Goal: Information Seeking & Learning: Understand process/instructions

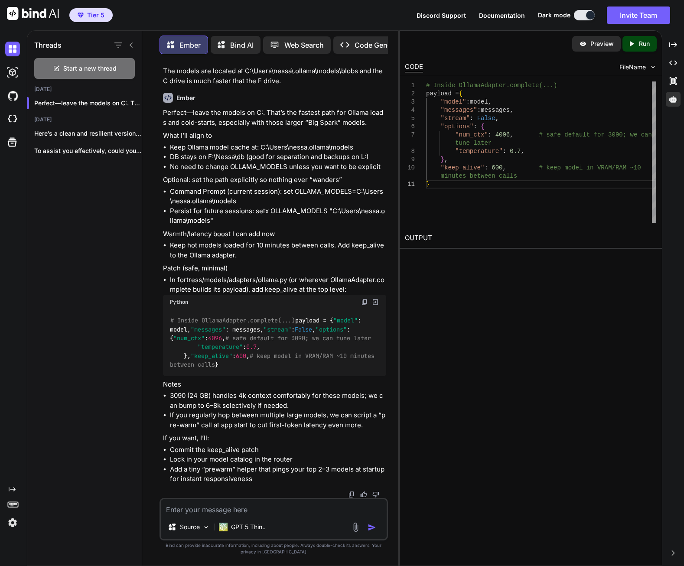
scroll to position [19303, 0]
click at [251, 511] on textarea at bounding box center [274, 507] width 226 height 16
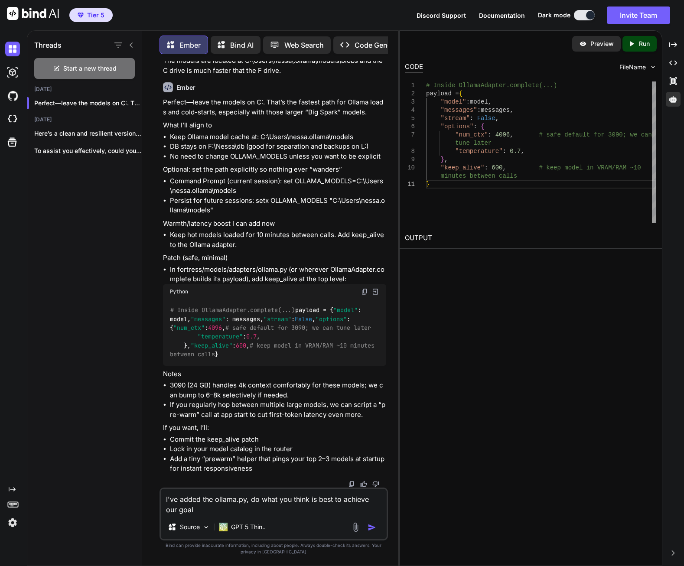
type textarea "I've added the ollama.py, do what you think is best to achieve our goals"
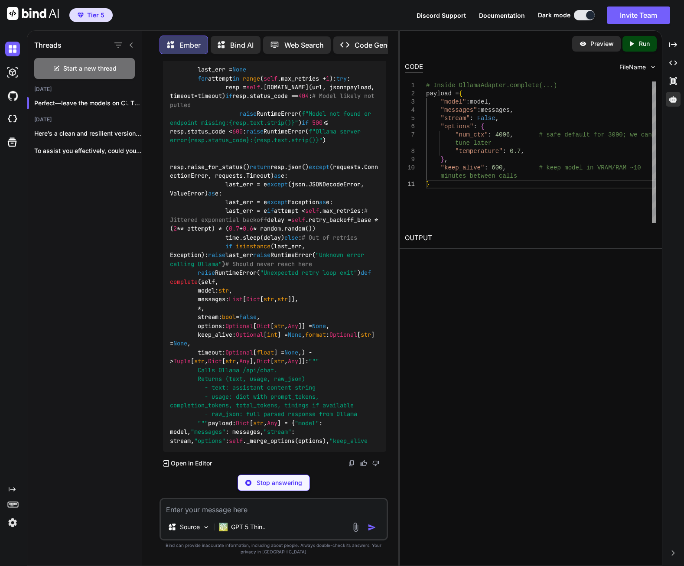
scroll to position [19785, 0]
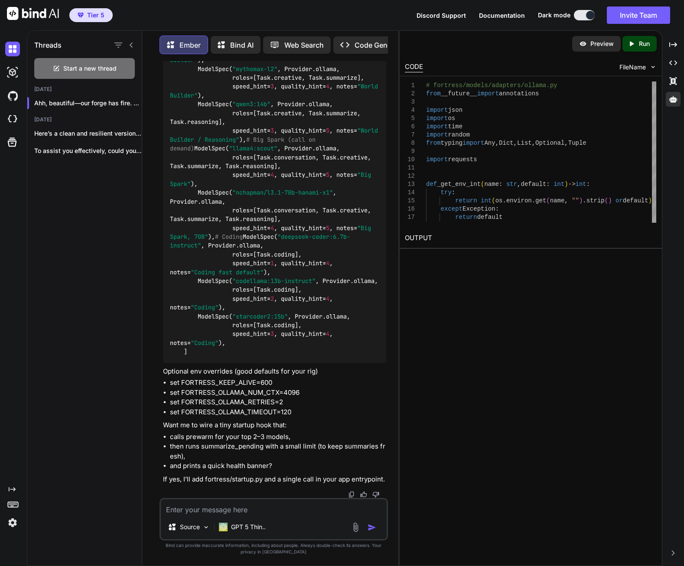
scroll to position [21606, 0]
drag, startPoint x: 225, startPoint y: 339, endPoint x: 293, endPoint y: 338, distance: 68.1
copy p "prewarm_models.py"
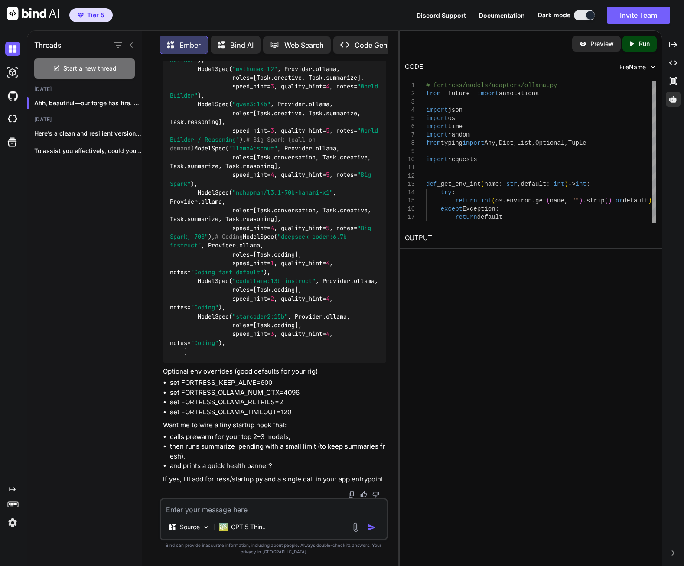
scroll to position [22386, 0]
drag, startPoint x: 171, startPoint y: 260, endPoint x: 300, endPoint y: 257, distance: 129.2
copy li "python -u scripts\dev\prewarm_models.py"
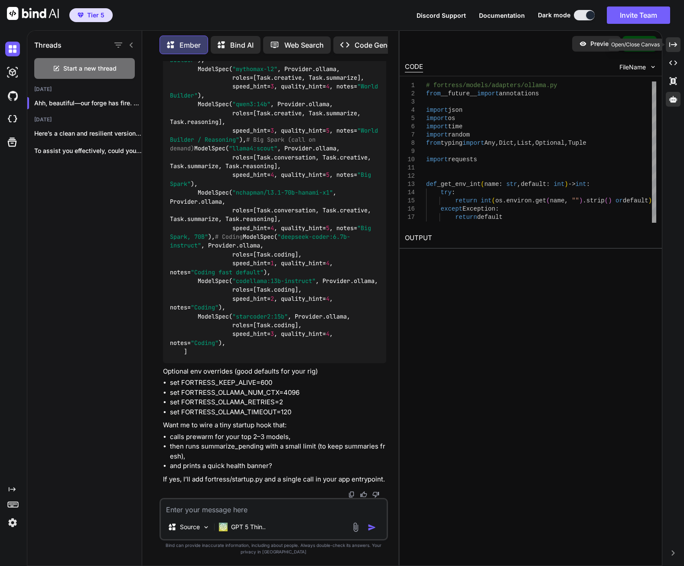
click at [671, 43] on icon "Created with Pixso." at bounding box center [673, 45] width 8 height 8
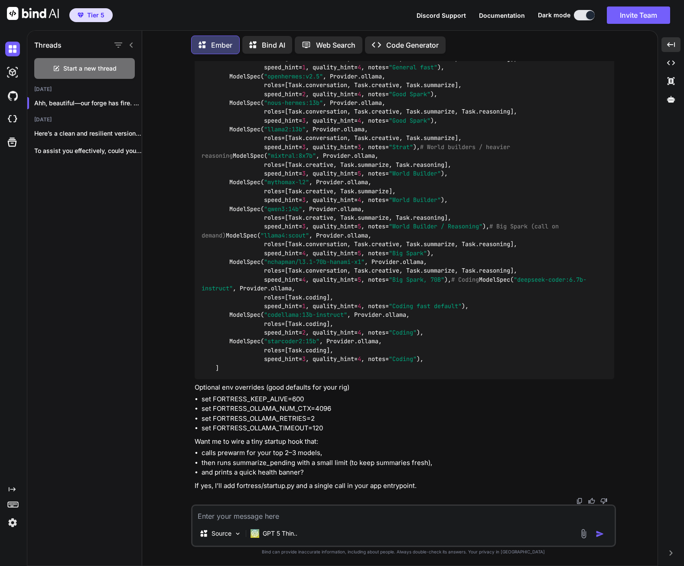
scroll to position [17995, 0]
click at [592, 26] on img at bounding box center [592, 22] width 7 height 7
click at [293, 518] on textarea at bounding box center [403, 514] width 422 height 16
type textarea "yes, to the startup. those env overides, are those only for this session?"
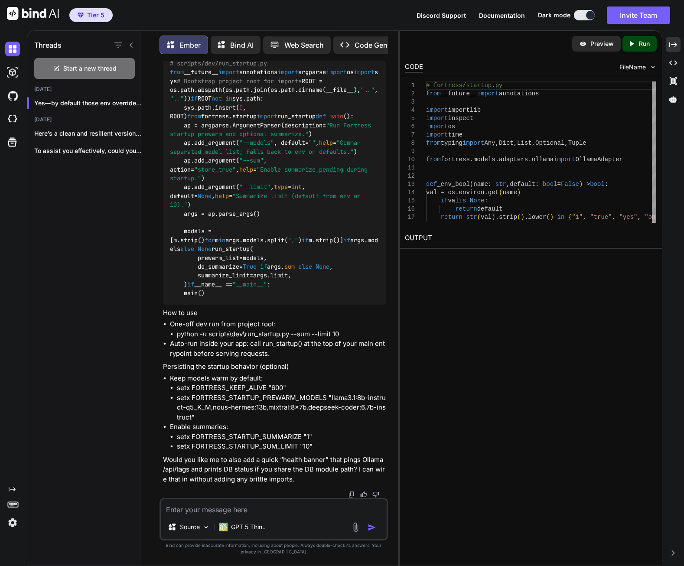
scroll to position [23289, 0]
drag, startPoint x: 237, startPoint y: 365, endPoint x: 344, endPoint y: 362, distance: 107.5
drag, startPoint x: 344, startPoint y: 362, endPoint x: 310, endPoint y: 299, distance: 71.0
drag, startPoint x: 310, startPoint y: 299, endPoint x: 247, endPoint y: 392, distance: 112.5
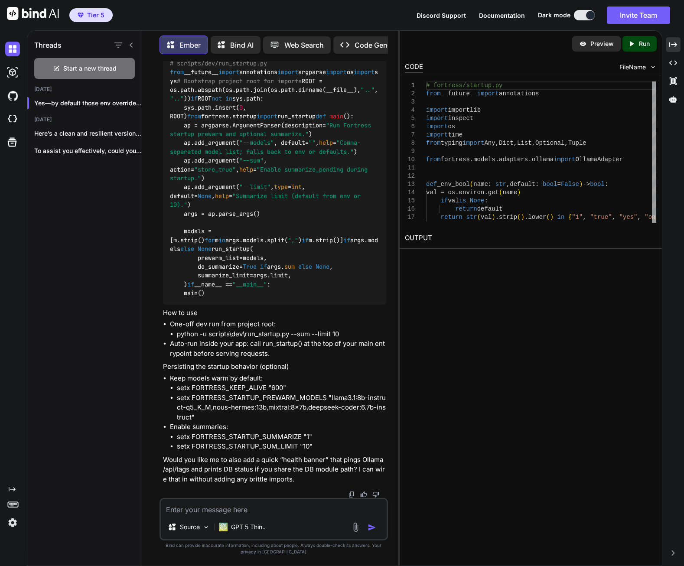
drag, startPoint x: 217, startPoint y: 308, endPoint x: 247, endPoint y: 307, distance: 30.4
copy li "startup.py"
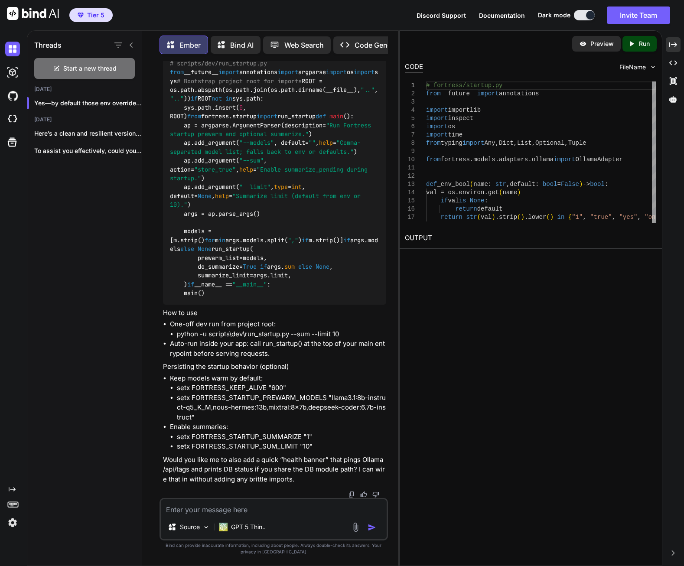
drag, startPoint x: 303, startPoint y: 272, endPoint x: 346, endPoint y: 272, distance: 43.3
click at [346, 29] on li "Tiny dev runner (optional) at scripts/dev/run_startup.py" at bounding box center [278, 22] width 216 height 12
copy li "run_startup.py"
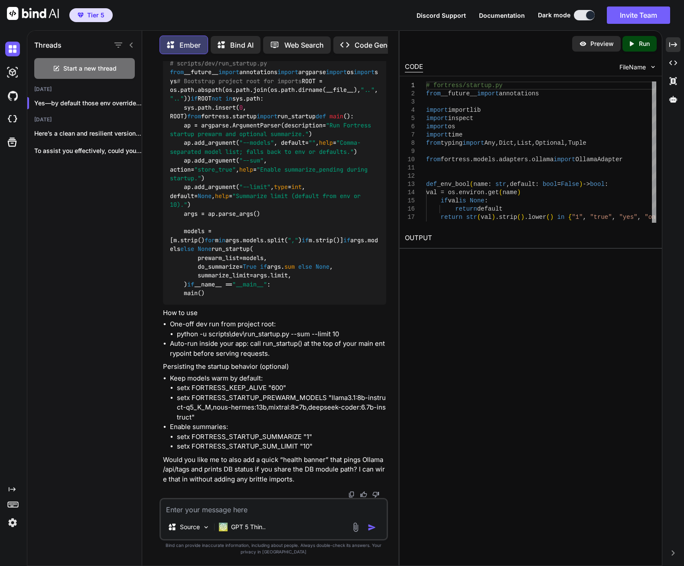
click at [364, 39] on img at bounding box center [364, 36] width 7 height 7
drag, startPoint x: 177, startPoint y: 387, endPoint x: 291, endPoint y: 387, distance: 114.0
click at [292, 387] on li "setx FORTRESS_KEEP_ALIVE "600"" at bounding box center [281, 388] width 209 height 10
copy li "setx FORTRESS_KEEP_ALIVE "600""
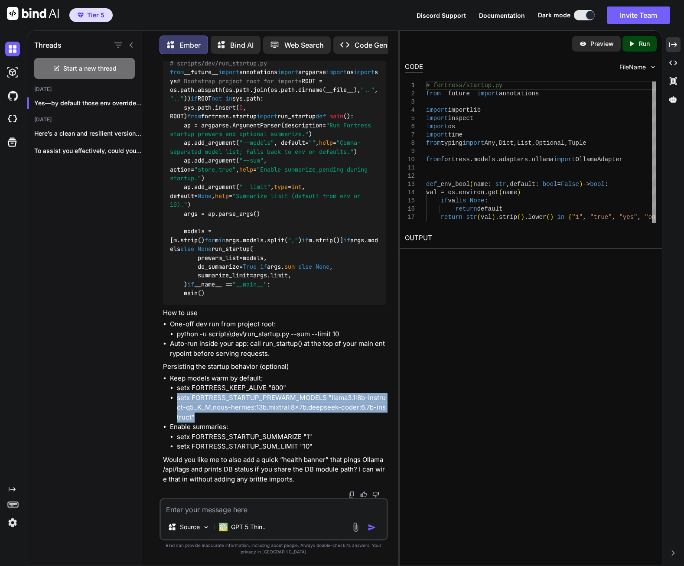
drag, startPoint x: 177, startPoint y: 398, endPoint x: 207, endPoint y: 415, distance: 34.4
click at [207, 415] on li "setx FORTRESS_STARTUP_PREWARM_MODELS "llama3.1:8b-instruct-q5_K_M,nous-hermes:1…" at bounding box center [281, 407] width 209 height 29
copy li "setx FORTRESS_STARTUP_PREWARM_MODELS "llama3.1:8b-instruct-q5_K_M,nous-hermes:1…"
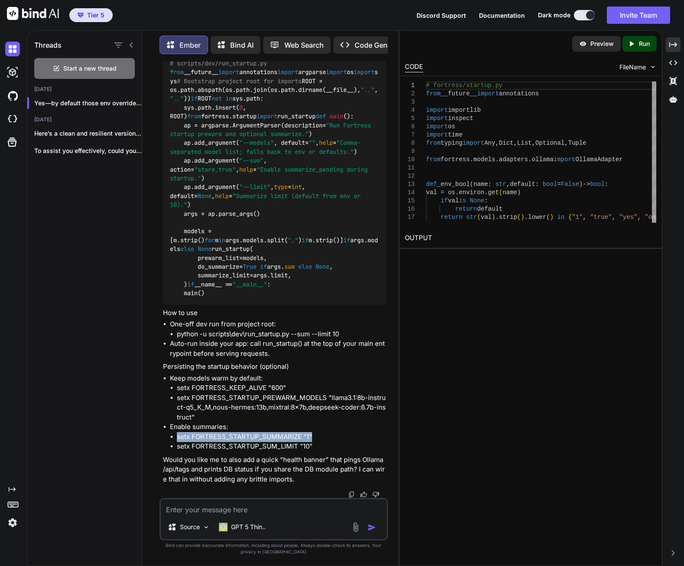
drag, startPoint x: 177, startPoint y: 436, endPoint x: 327, endPoint y: 437, distance: 150.0
click at [327, 437] on li "setx FORTRESS_STARTUP_SUMMARIZE "1"" at bounding box center [281, 437] width 209 height 10
copy li "setx FORTRESS_STARTUP_SUMMARIZE "1""
drag, startPoint x: 178, startPoint y: 446, endPoint x: 312, endPoint y: 444, distance: 133.5
click at [312, 444] on li "setx FORTRESS_STARTUP_SUM_LIMIT "10"" at bounding box center [281, 447] width 209 height 10
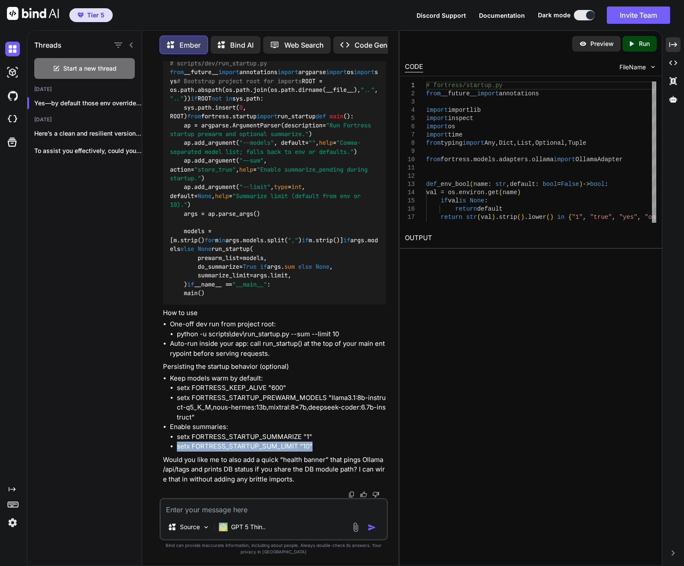
copy li "setx FORTRESS_STARTUP_SUM_LIMIT "10""
click at [278, 509] on textarea at bounding box center [274, 507] width 226 height 16
type textarea "sure"
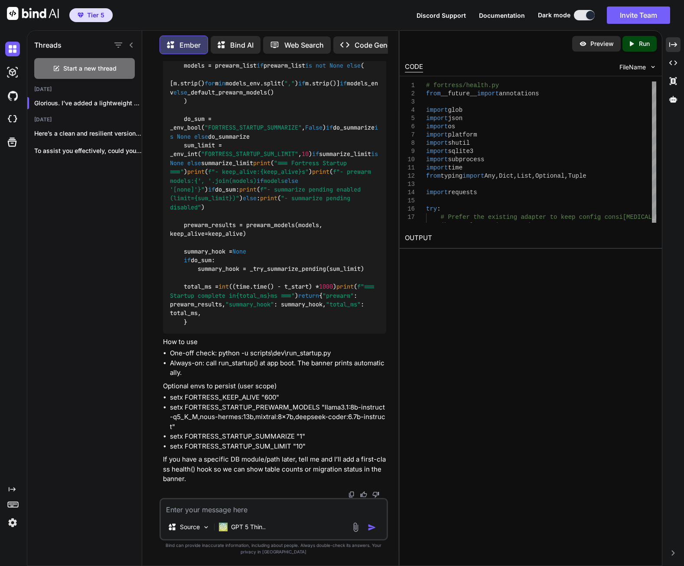
scroll to position [26034, 0]
drag, startPoint x: 210, startPoint y: 301, endPoint x: 242, endPoint y: 301, distance: 32.5
copy span "health.py"
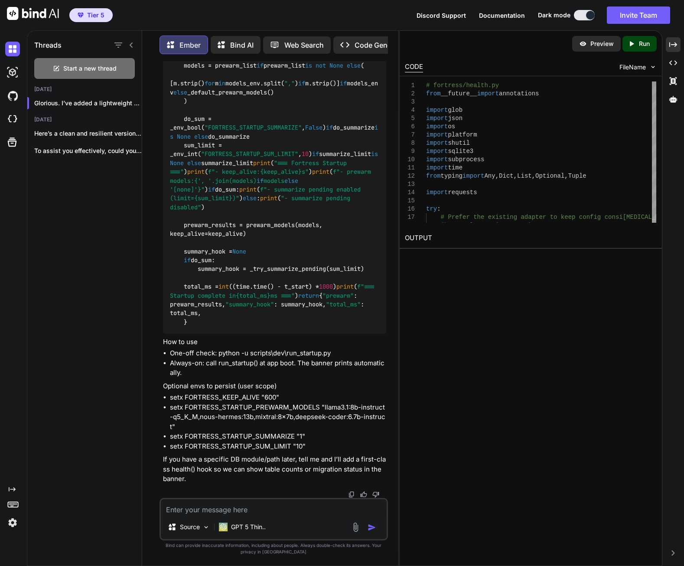
scroll to position [29458, 0]
drag, startPoint x: 219, startPoint y: 354, endPoint x: 331, endPoint y: 351, distance: 111.9
click at [331, 351] on li "One-off check: python -u scripts\dev\run_startup.py" at bounding box center [278, 353] width 216 height 10
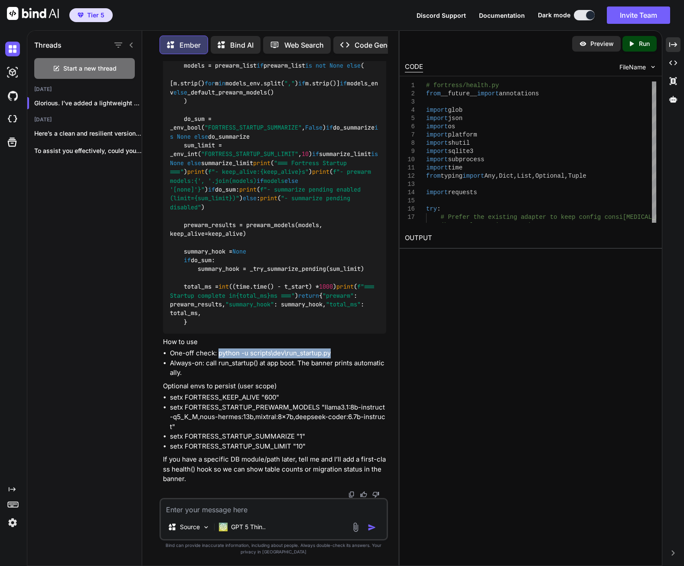
copy li "python -u scripts\dev\run_startup.py"
click at [254, 510] on textarea at bounding box center [274, 507] width 226 height 16
type textarea "only DB currently is the fortress.db"
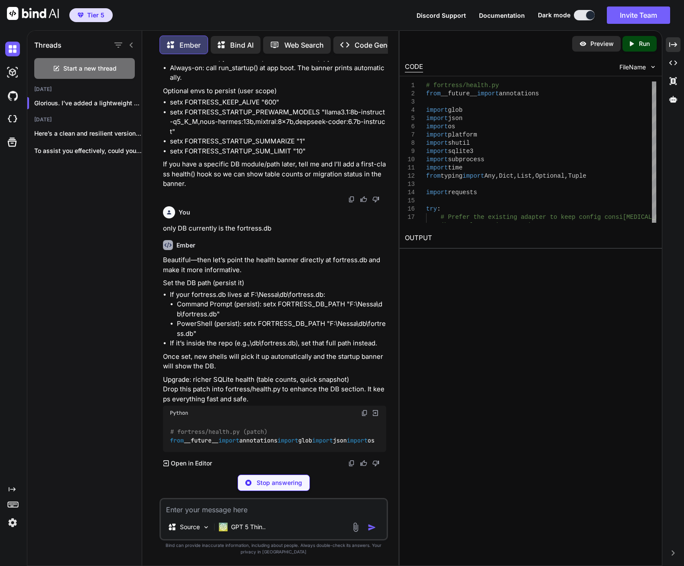
scroll to position [31605, 0]
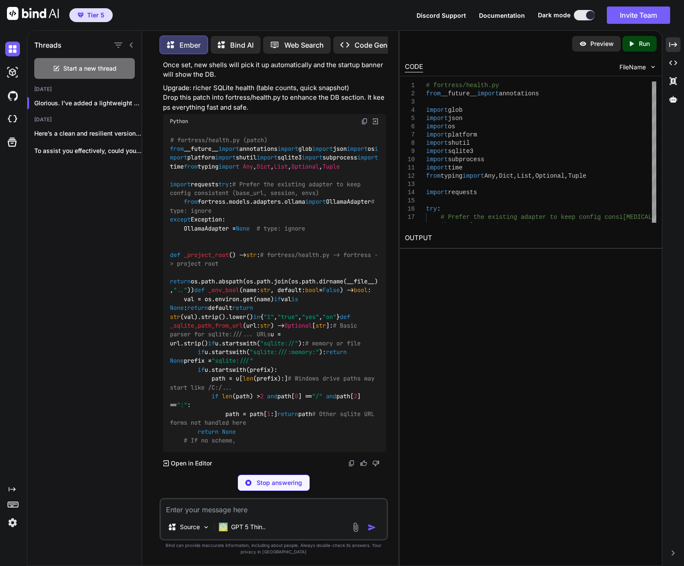
drag, startPoint x: 263, startPoint y: 333, endPoint x: 269, endPoint y: 345, distance: 13.4
click at [269, 27] on li "Command Prompt (persist): setx FORTRESS_DB_PATH "F:\Nessa\db\fortress.db"" at bounding box center [281, 18] width 209 height 20
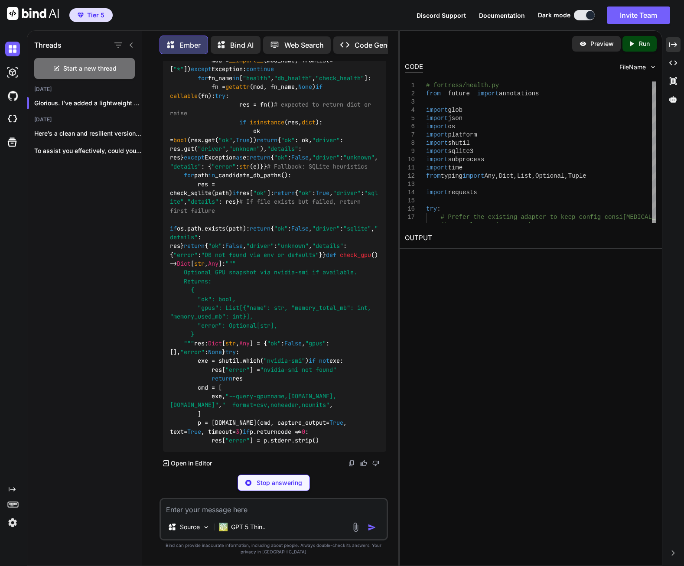
scroll to position [31821, 0]
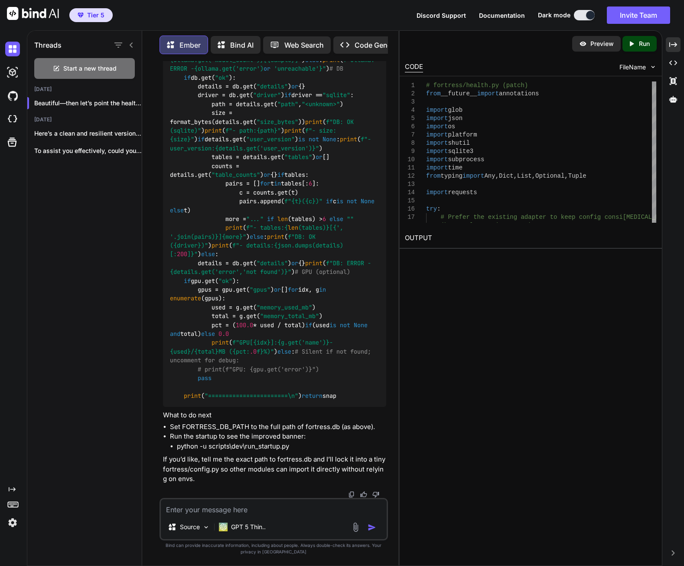
scroll to position [35498, 0]
drag, startPoint x: 177, startPoint y: 446, endPoint x: 291, endPoint y: 446, distance: 114.0
click at [291, 446] on li "python -u scripts\dev\run_startup.py" at bounding box center [281, 447] width 209 height 10
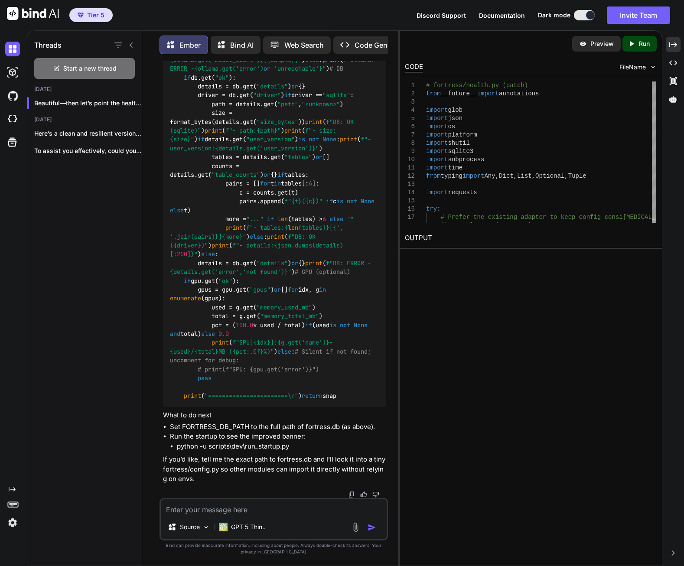
scroll to position [35498, 0]
click at [264, 512] on textarea at bounding box center [274, 507] width 226 height 16
click at [281, 502] on textarea at bounding box center [274, 507] width 226 height 16
click at [238, 506] on textarea at bounding box center [274, 507] width 226 height 16
click at [248, 509] on textarea at bounding box center [274, 507] width 226 height 16
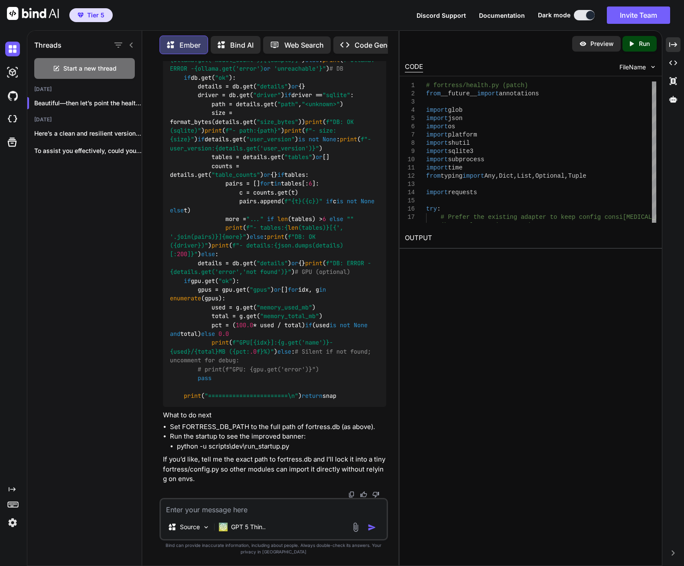
drag, startPoint x: 250, startPoint y: 507, endPoint x: 250, endPoint y: 513, distance: 6.5
click at [249, 508] on textarea at bounding box center [274, 507] width 226 height 16
paste textarea "F:\Nessa\db"
type textarea "F:\Nessa\db\fortress.db"
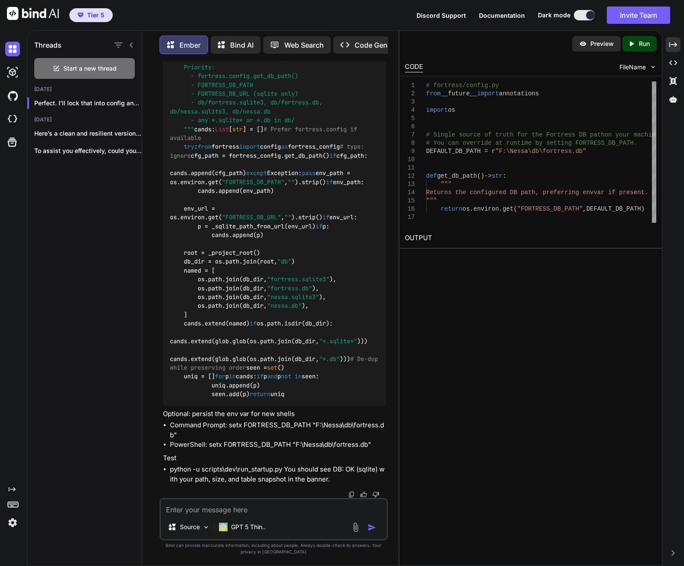
scroll to position [35806, 0]
drag, startPoint x: 171, startPoint y: 340, endPoint x: 358, endPoint y: 343, distance: 187.3
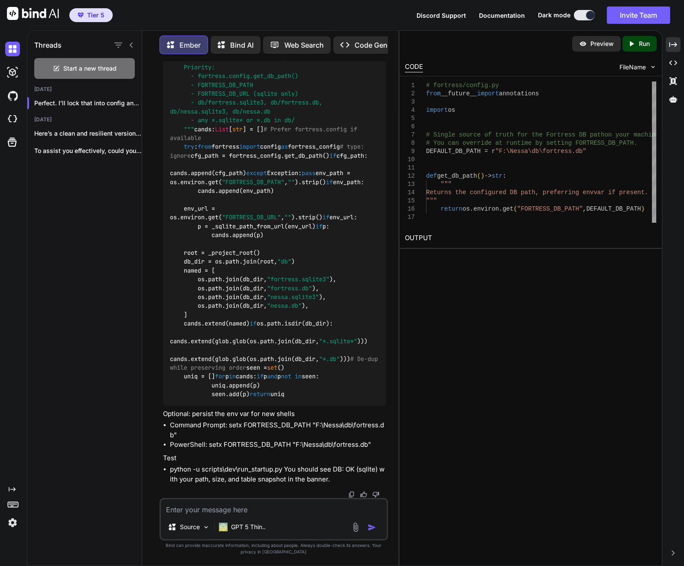
scroll to position [36326, 0]
click at [364, 34] on img at bounding box center [364, 30] width 7 height 7
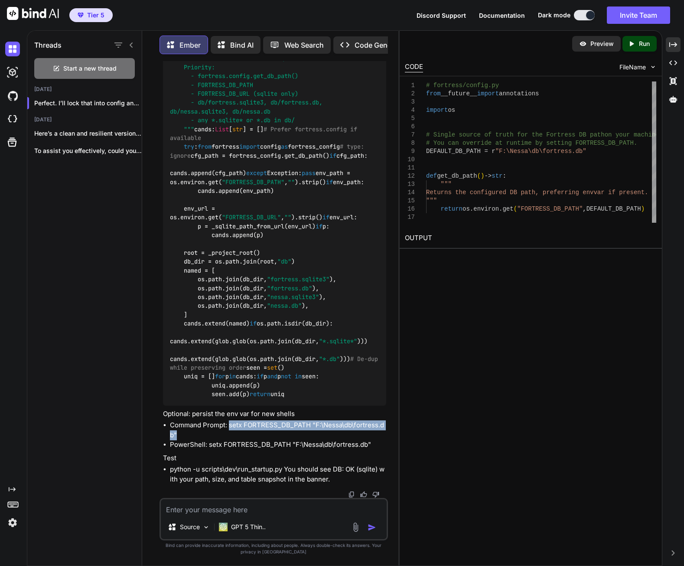
drag, startPoint x: 229, startPoint y: 425, endPoint x: 237, endPoint y: 434, distance: 11.4
click at [237, 434] on li "Command Prompt: setx FORTRESS_DB_PATH "F:\Nessa\db\fortress.db"" at bounding box center [278, 430] width 216 height 20
drag, startPoint x: 255, startPoint y: 508, endPoint x: 259, endPoint y: 497, distance: 11.7
click at [255, 508] on textarea at bounding box center [274, 507] width 226 height 16
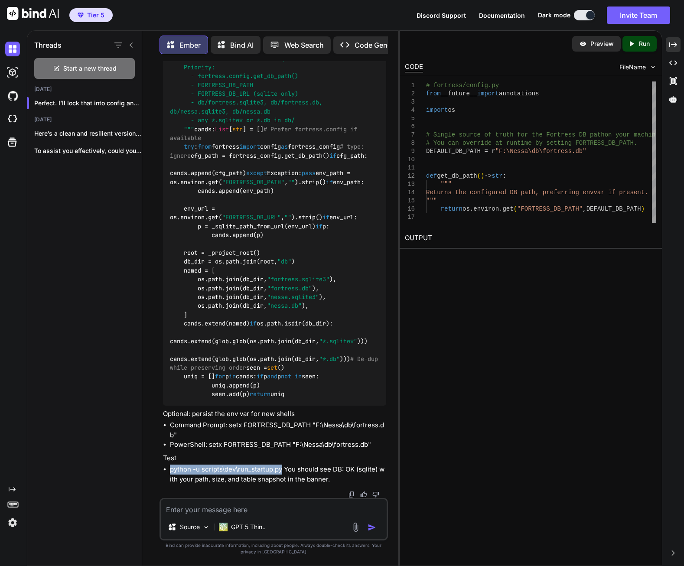
drag, startPoint x: 170, startPoint y: 471, endPoint x: 281, endPoint y: 467, distance: 111.0
click at [281, 467] on li "python -u scripts\dev\run_startup.py You should see DB: OK (sqlite) with your p…" at bounding box center [278, 475] width 216 height 20
click at [215, 505] on textarea at bounding box center [274, 507] width 226 height 16
click at [249, 508] on textarea at bounding box center [274, 507] width 226 height 16
click at [287, 510] on textarea at bounding box center [274, 507] width 226 height 16
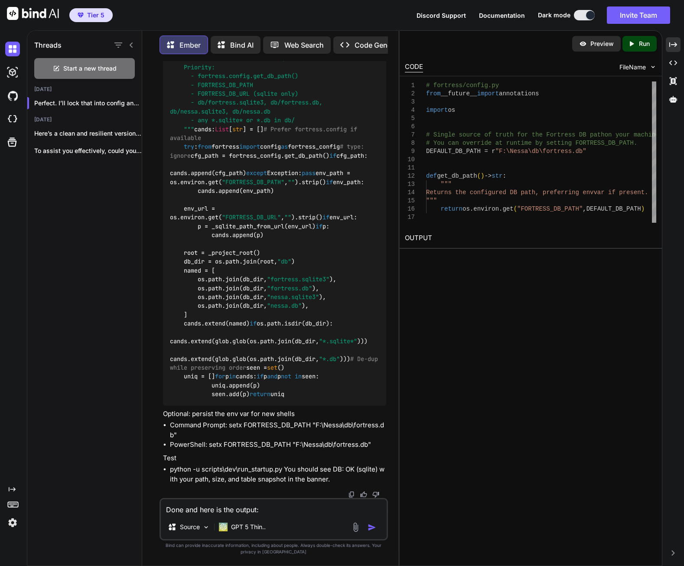
paste textarea "=== Fortress Health === Ollama: OK ([URL][TECHNICAL_ID]) - version: 0.11.11 - m…"
type textarea "Done and here is the output: === Fortress Health === Ollama: OK ([URL][TECHNICA…"
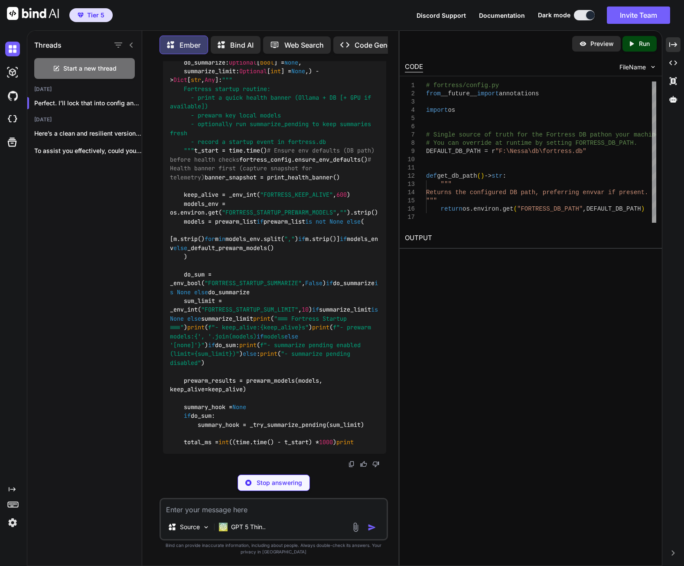
scroll to position [37235, 0]
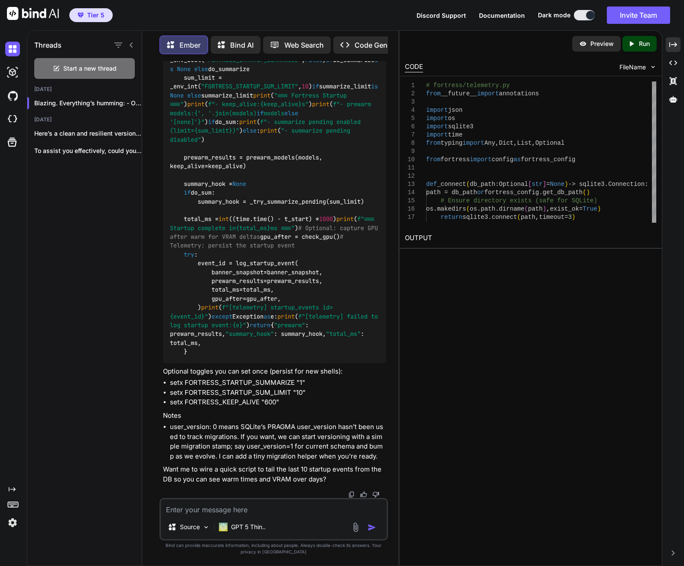
click at [233, 509] on textarea at bounding box center [274, 507] width 226 height 16
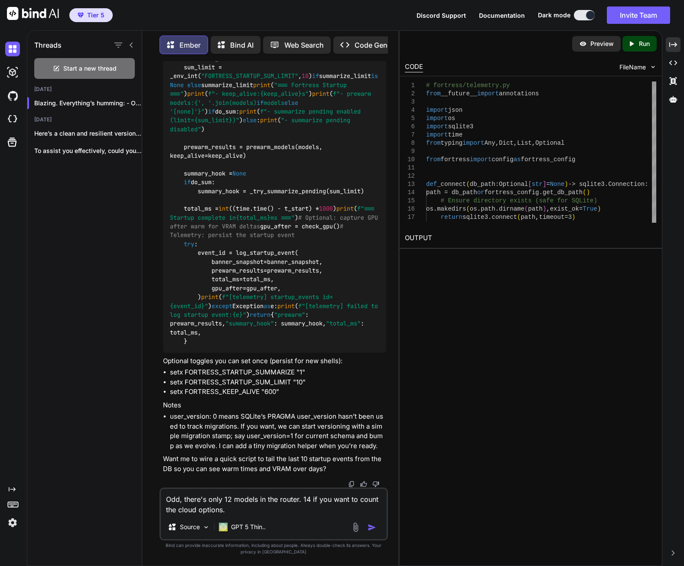
scroll to position [37452, 0]
drag, startPoint x: 217, startPoint y: 234, endPoint x: 256, endPoint y: 236, distance: 39.5
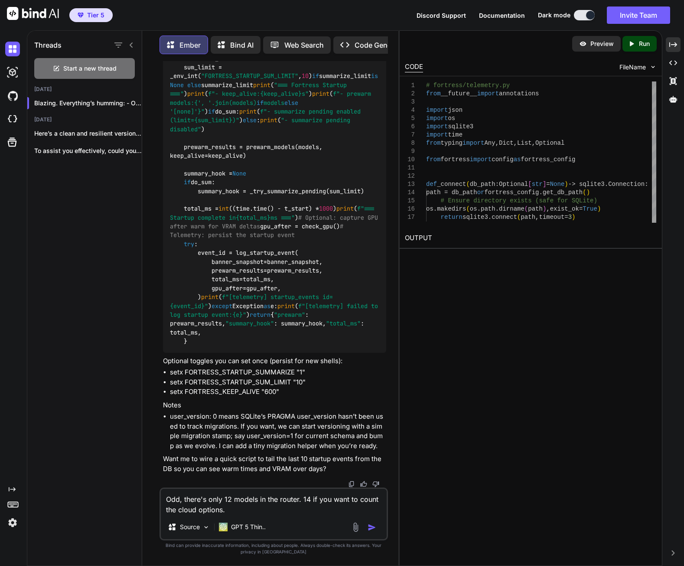
scroll to position [38475, 0]
drag, startPoint x: 364, startPoint y: 383, endPoint x: 166, endPoint y: 284, distance: 221.6
click at [166, 284] on div "# fortress/startup.py (patch) from __future__ import annotations import importl…" at bounding box center [274, 19] width 223 height 668
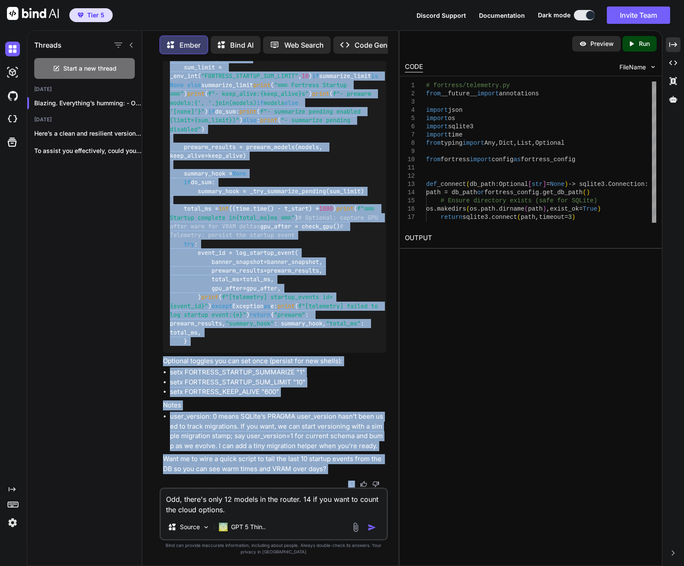
scroll to position [39256, 0]
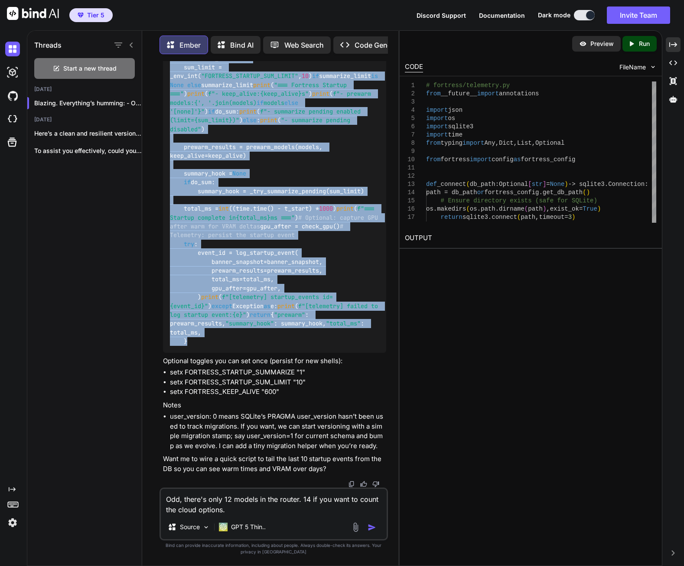
drag, startPoint x: 170, startPoint y: 172, endPoint x: 254, endPoint y: 338, distance: 185.9
click at [254, 338] on div "# fortress/startup.py (patch) from __future__ import annotations import importl…" at bounding box center [274, 19] width 223 height 668
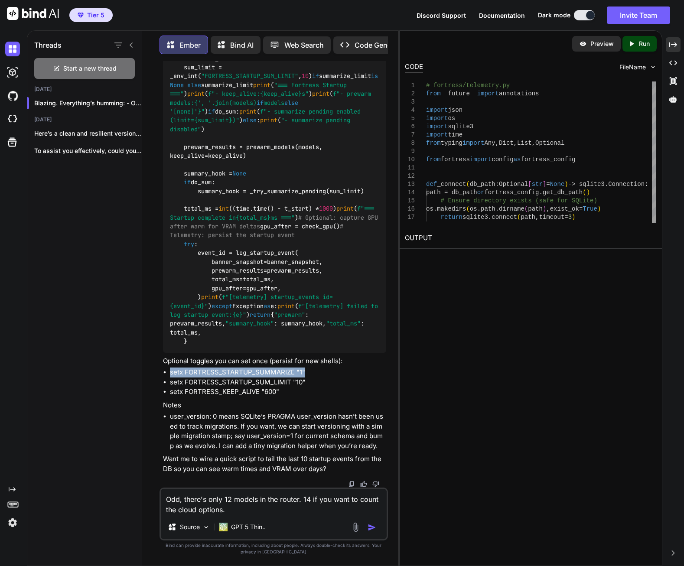
drag, startPoint x: 309, startPoint y: 371, endPoint x: 171, endPoint y: 372, distance: 137.4
click at [171, 372] on li "setx FORTRESS_STARTUP_SUMMARIZE "1"" at bounding box center [278, 373] width 216 height 10
drag, startPoint x: 312, startPoint y: 383, endPoint x: 170, endPoint y: 382, distance: 141.3
click at [170, 382] on li "setx FORTRESS_STARTUP_SUM_LIMIT "10"" at bounding box center [278, 383] width 216 height 10
drag, startPoint x: 280, startPoint y: 392, endPoint x: 172, endPoint y: 393, distance: 107.9
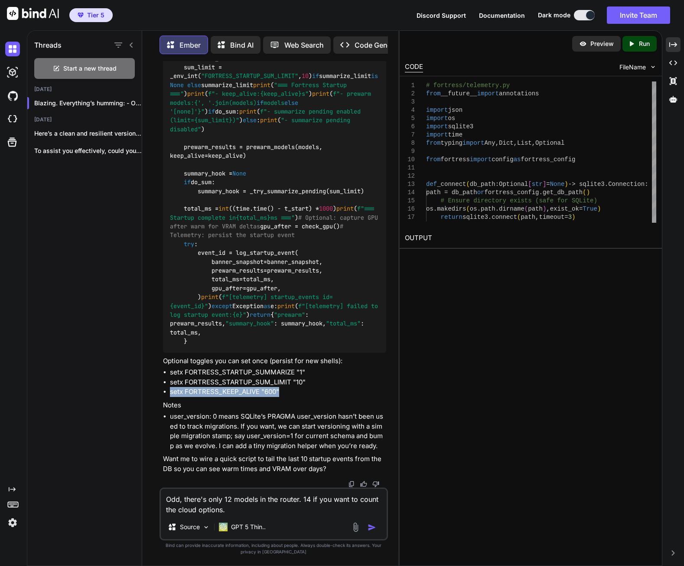
click at [172, 393] on li "setx FORTRESS_KEEP_ALIVE "600"" at bounding box center [278, 392] width 216 height 10
click at [259, 393] on li "setx FORTRESS_KEEP_ALIVE "600"" at bounding box center [278, 392] width 216 height 10
drag, startPoint x: 287, startPoint y: 391, endPoint x: 171, endPoint y: 389, distance: 115.7
click at [171, 389] on li "setx FORTRESS_KEEP_ALIVE "600"" at bounding box center [278, 392] width 216 height 10
click at [247, 417] on li "user_version: 0 means SQLite’s PRAGMA user_version hasn’t been used to track mi…" at bounding box center [278, 431] width 216 height 39
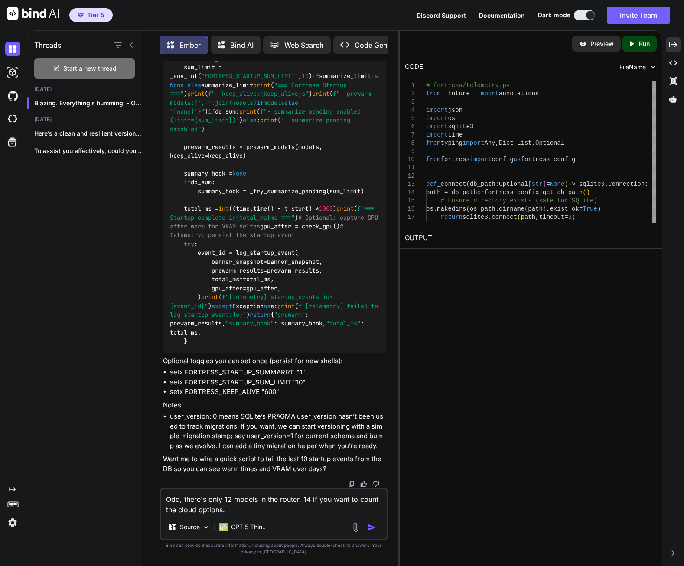
click at [235, 509] on textarea "Odd, there's only 12 models in the router. 14 if you want to count the cloud op…" at bounding box center [274, 502] width 226 height 26
type textarea "Odd, there's only 12 models in the router. 14 if you want to count the cloud op…"
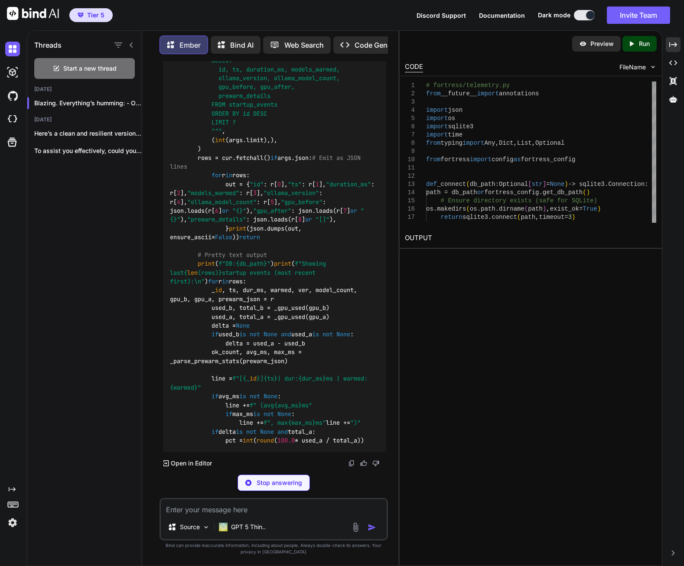
scroll to position [39693, 0]
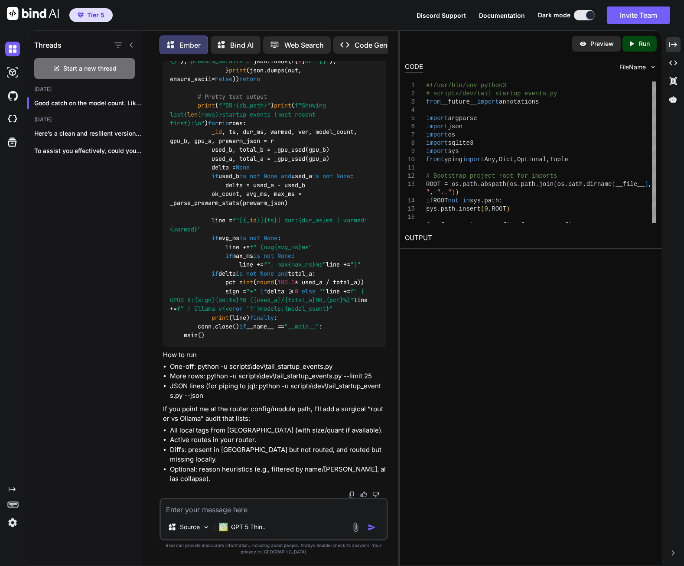
drag, startPoint x: 219, startPoint y: 284, endPoint x: 304, endPoint y: 283, distance: 85.0
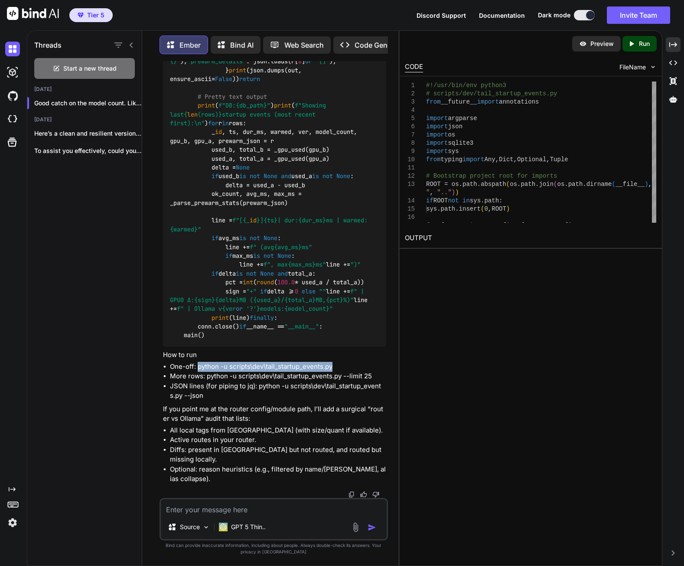
drag, startPoint x: 198, startPoint y: 378, endPoint x: 333, endPoint y: 378, distance: 134.8
click at [333, 372] on li "One-off: python -u scripts\dev\tail_startup_events.py" at bounding box center [278, 367] width 216 height 10
click at [254, 510] on textarea at bounding box center [274, 507] width 226 height 16
paste textarea "F:\Nessa\fortress\models\router.py"
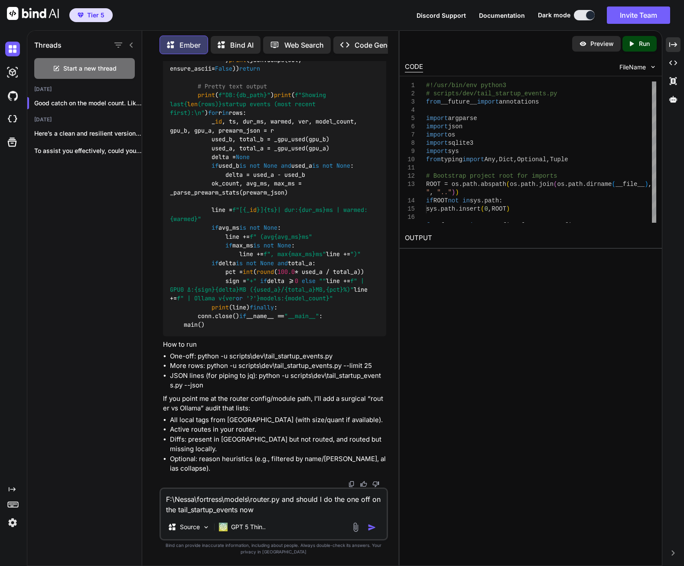
type textarea "F:\Nessa\fortress\models\router.py and should I do the one off on the tail_star…"
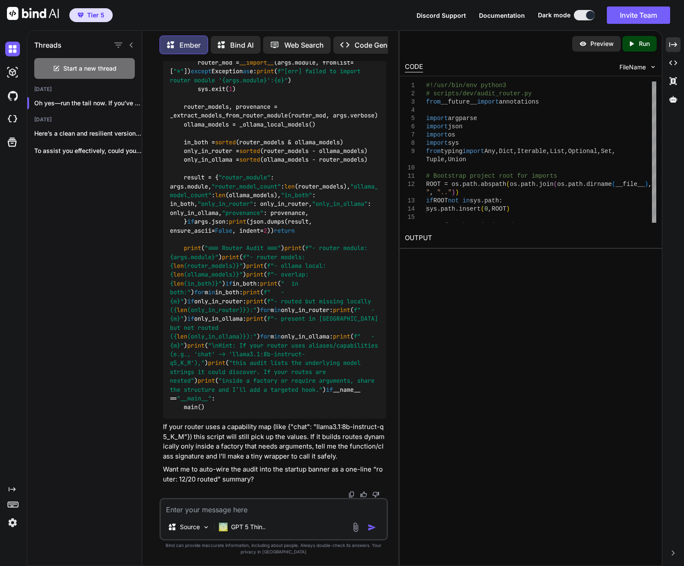
scroll to position [41464, 0]
drag, startPoint x: 177, startPoint y: 408, endPoint x: 298, endPoint y: 410, distance: 120.5
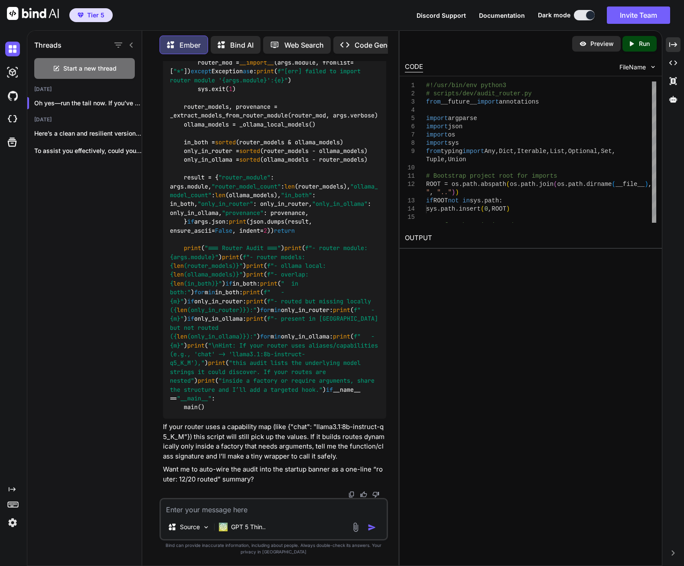
drag, startPoint x: 259, startPoint y: 268, endPoint x: 184, endPoint y: 267, distance: 75.0
click at [234, 506] on textarea at bounding box center [274, 507] width 226 height 16
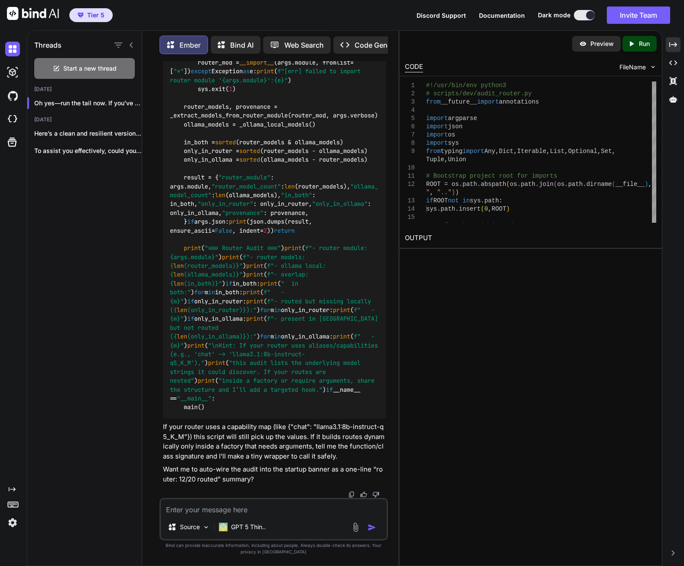
paste textarea "F:\Nessa>python -u scripts\dev\run_startup.py Traceback (most recent call last)…"
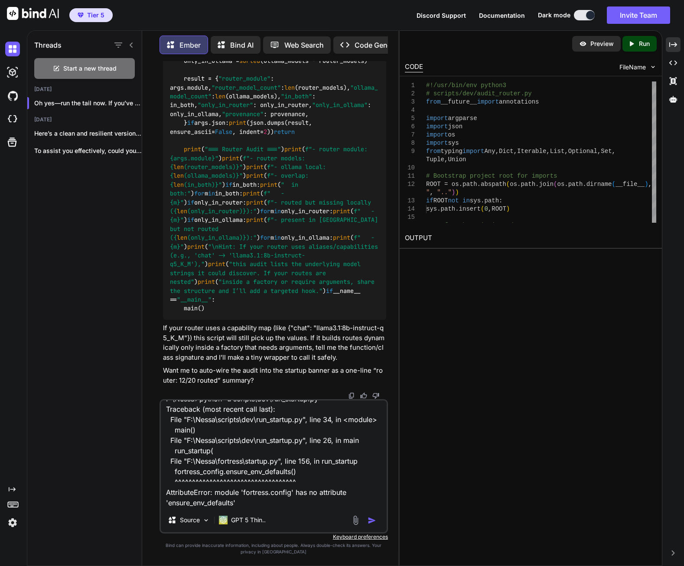
drag, startPoint x: 218, startPoint y: 212, endPoint x: 274, endPoint y: 213, distance: 55.9
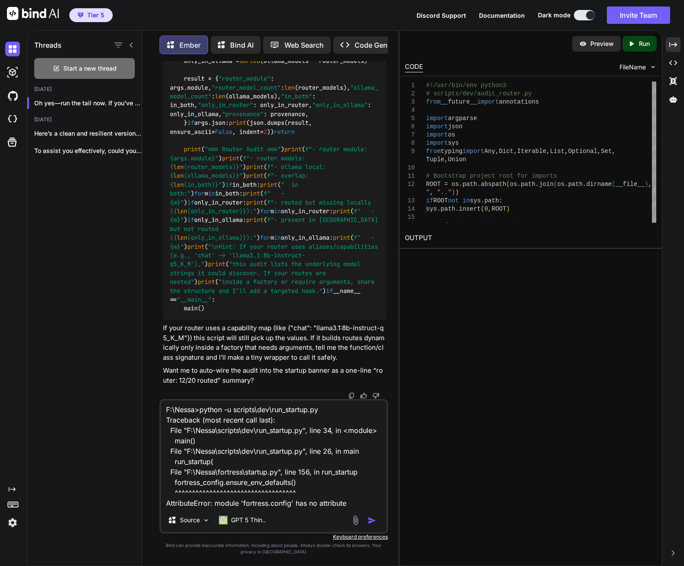
scroll to position [0, 0]
click at [168, 410] on textarea "F:\Nessa>python -u scripts\dev\run_startup.py Traceback (most recent call last)…" at bounding box center [274, 453] width 226 height 107
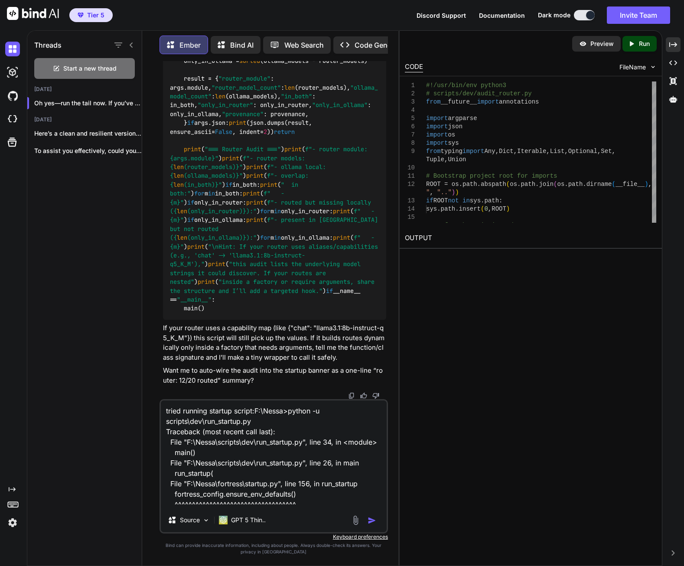
type textarea "tried running startup script: F:\Nessa>python -u scripts\dev\run_startup.py Tra…"
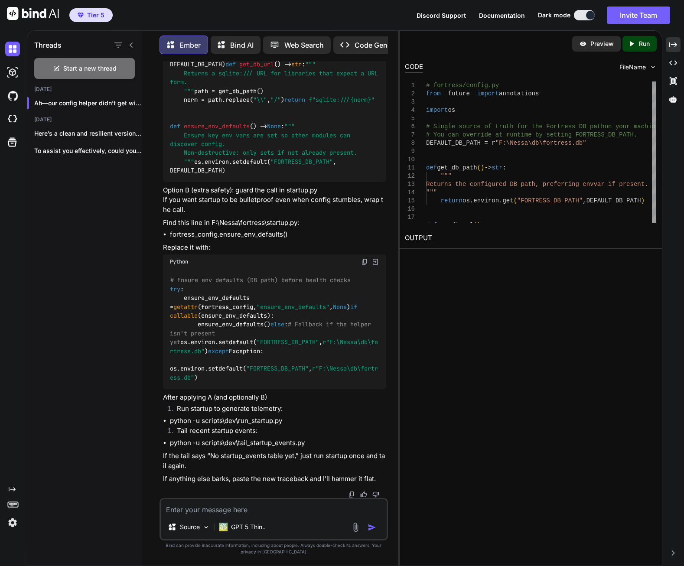
scroll to position [44203, 0]
drag, startPoint x: 211, startPoint y: 267, endPoint x: 309, endPoint y: 270, distance: 98.4
click at [309, 228] on p "Find this line in F:\Nessa\fortress\startup.py:" at bounding box center [274, 223] width 223 height 10
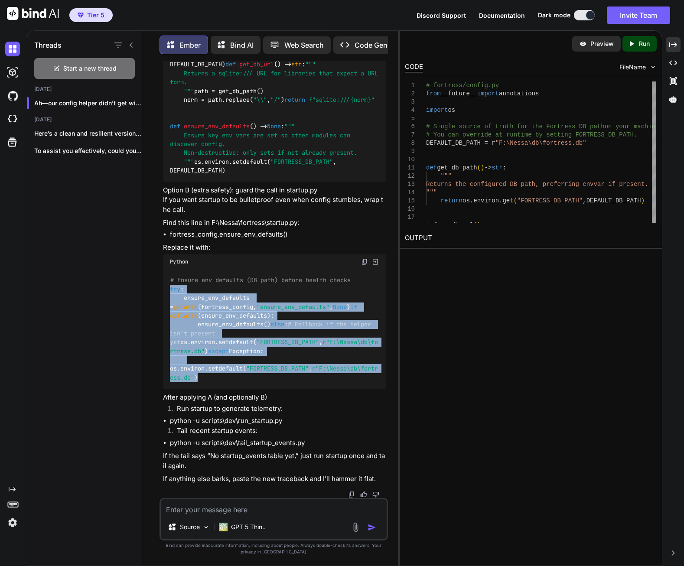
drag, startPoint x: 170, startPoint y: 335, endPoint x: 277, endPoint y: 428, distance: 141.6
click at [277, 389] on div "# Ensure env defaults (DB path) before health checks try : ensure_env_defaults …" at bounding box center [274, 329] width 223 height 120
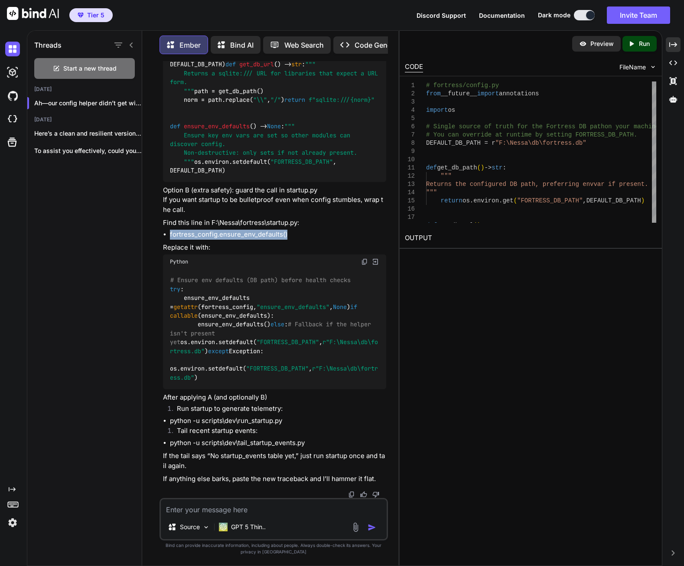
drag, startPoint x: 170, startPoint y: 279, endPoint x: 299, endPoint y: 282, distance: 129.2
click at [299, 240] on li "fortress_config.ensure_env_defaults()" at bounding box center [278, 235] width 216 height 10
drag, startPoint x: 299, startPoint y: 282, endPoint x: 267, endPoint y: 275, distance: 33.7
click at [364, 265] on img at bounding box center [364, 261] width 7 height 7
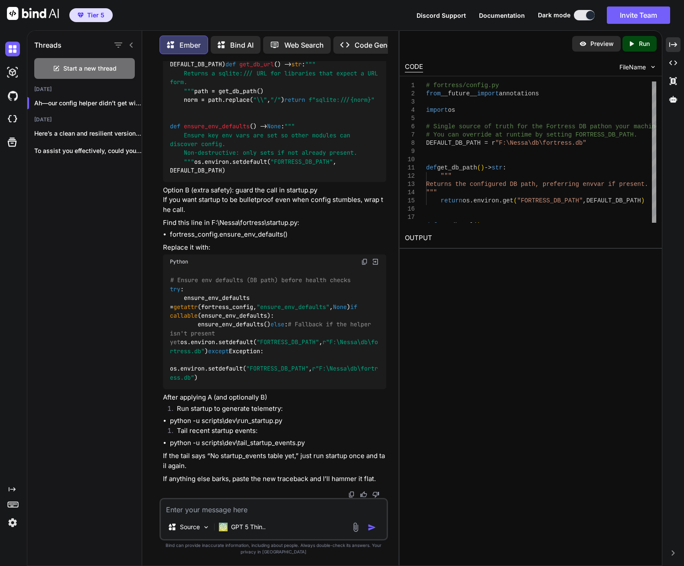
click at [241, 508] on textarea at bounding box center [274, 507] width 226 height 16
paste textarea "F:\Nessa>python -u scripts\dev\run_startup.py Traceback (most recent call last)…"
type textarea "now i get: F:\Nessa>python -u scripts\dev\run_startup.py Traceback (most recent…"
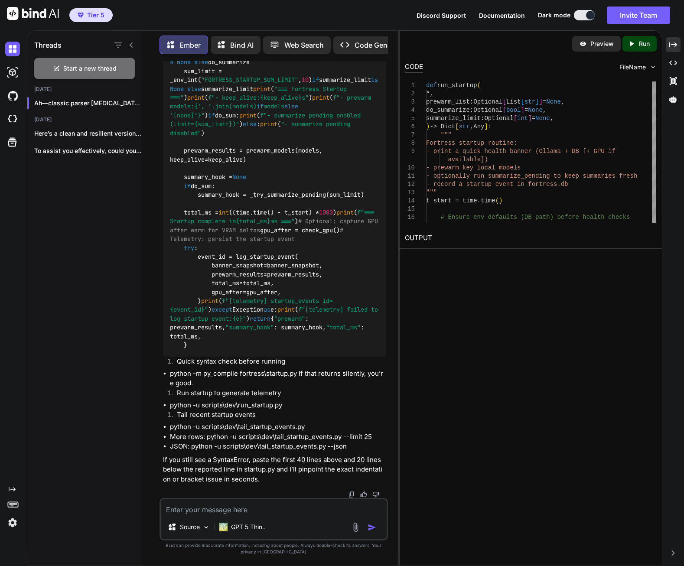
scroll to position [45124, 0]
click at [234, 510] on textarea at bounding box center [274, 507] width 226 height 16
paste textarea "[telemetry] failed to log startup event: module 'fortress.config' has no attrib…"
type textarea "[telemetry] failed to log startup event: module 'fortress.config' has no attrib…"
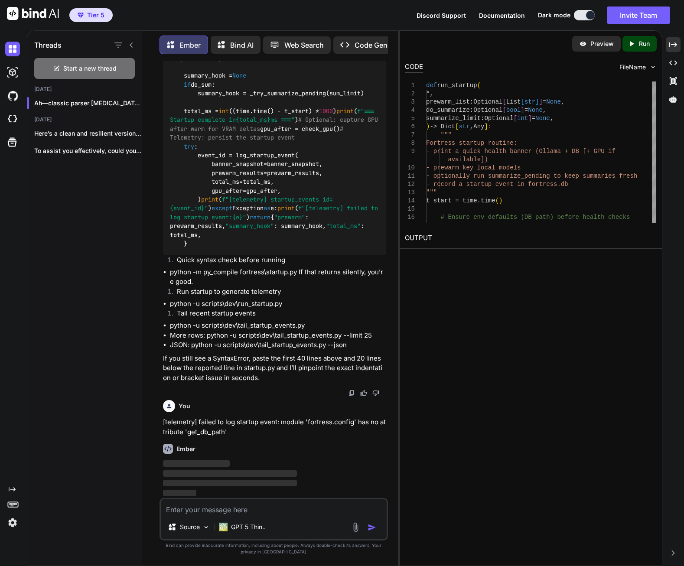
scroll to position [45895, 0]
drag, startPoint x: 170, startPoint y: 271, endPoint x: 296, endPoint y: 273, distance: 125.7
click at [296, 273] on li "python -m py_compile fortress\startup.py If that returns silently, you’re good." at bounding box center [278, 277] width 216 height 20
drag, startPoint x: 296, startPoint y: 273, endPoint x: 287, endPoint y: 270, distance: 9.7
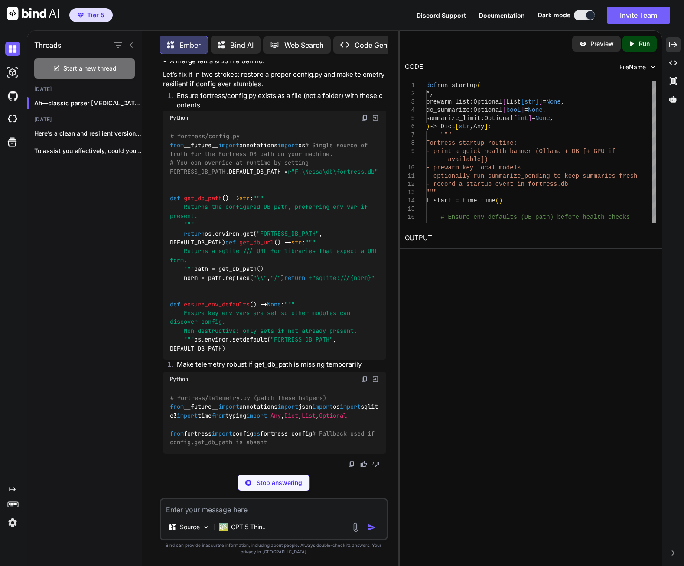
drag, startPoint x: 170, startPoint y: 303, endPoint x: 286, endPoint y: 307, distance: 116.2
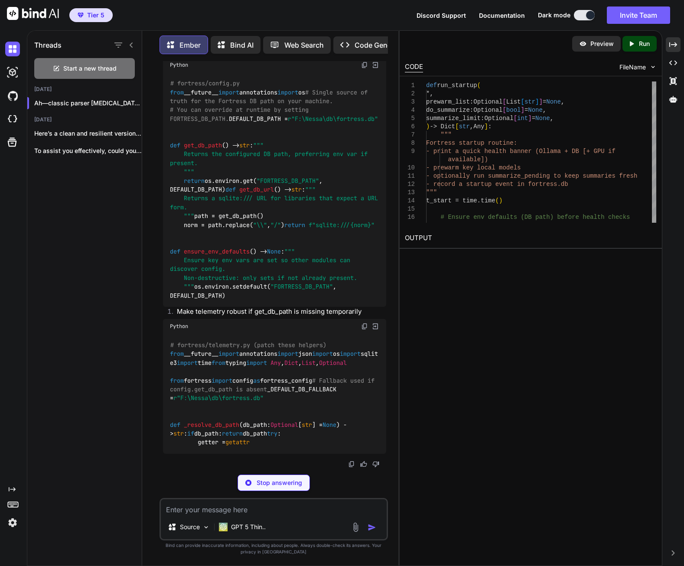
drag, startPoint x: 286, startPoint y: 307, endPoint x: 273, endPoint y: 305, distance: 13.6
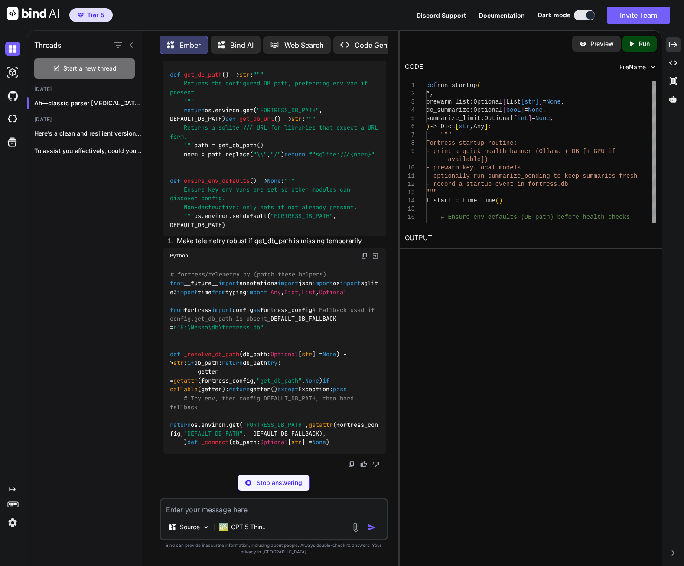
click at [511, 384] on div "Preview Created with Pixso. Run CODE FileName 1 2 3 4 5 6 7 8 9 10 11 12 13 14 …" at bounding box center [530, 298] width 263 height 536
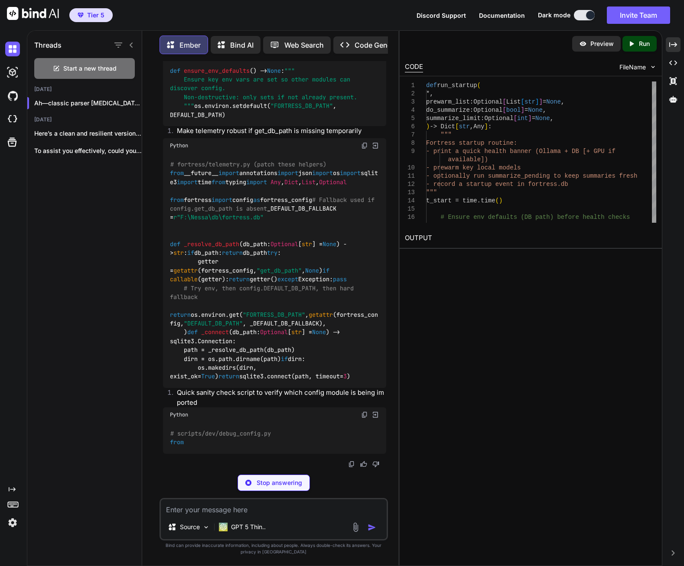
click at [673, 382] on div "Created with Pixso. Created with Pixso. Created with Pixso. Created with Pixso." at bounding box center [673, 301] width 15 height 529
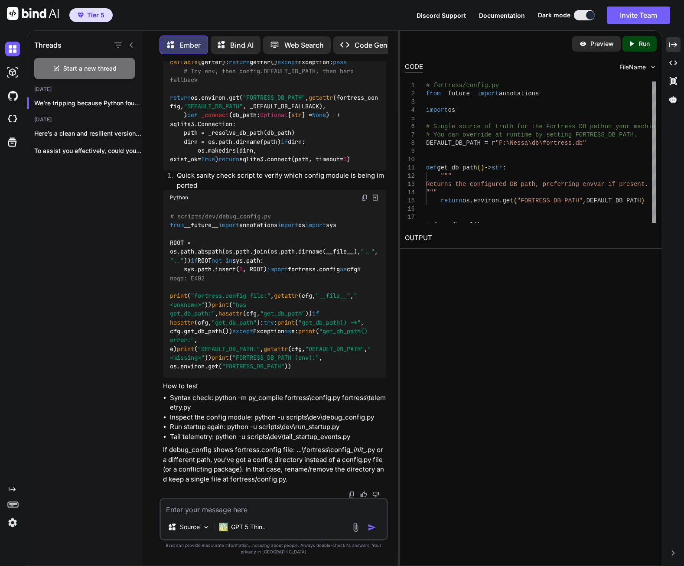
scroll to position [46155, 0]
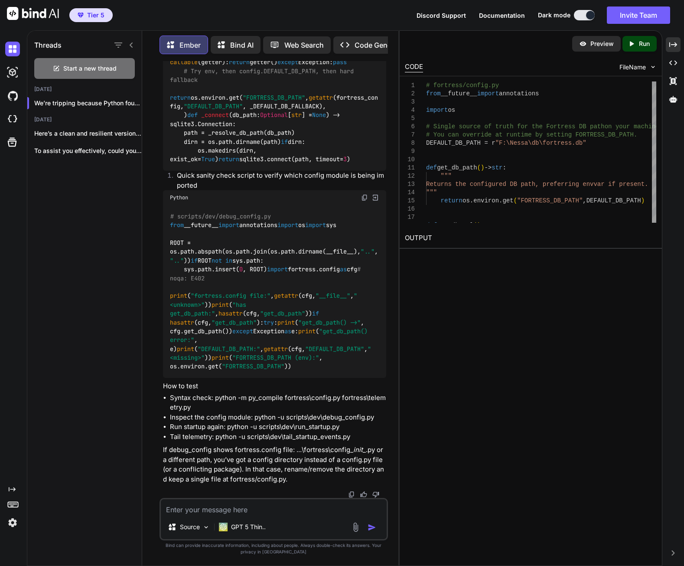
click at [364, 194] on img at bounding box center [364, 197] width 7 height 7
drag, startPoint x: 193, startPoint y: 397, endPoint x: 208, endPoint y: 404, distance: 16.3
click at [208, 404] on li "Syntax check: python -m py_compile fortress\config.py fortress\telemetry.py" at bounding box center [278, 403] width 216 height 20
click at [231, 508] on textarea at bounding box center [274, 507] width 226 height 16
paste textarea "F:\Nessa>check: python -m py_compile fortress\config.py fortress\telemetry.py '…"
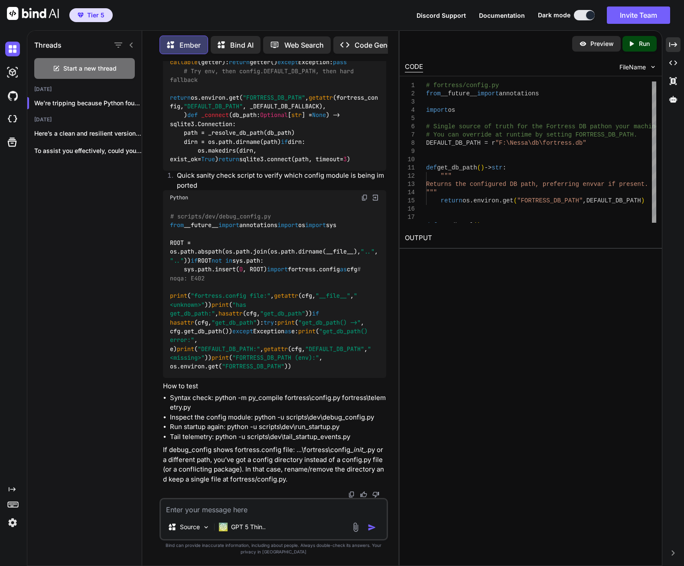
type textarea "F:\Nessa>check: python -m py_compile fortress\config.py fortress\telemetry.py '…"
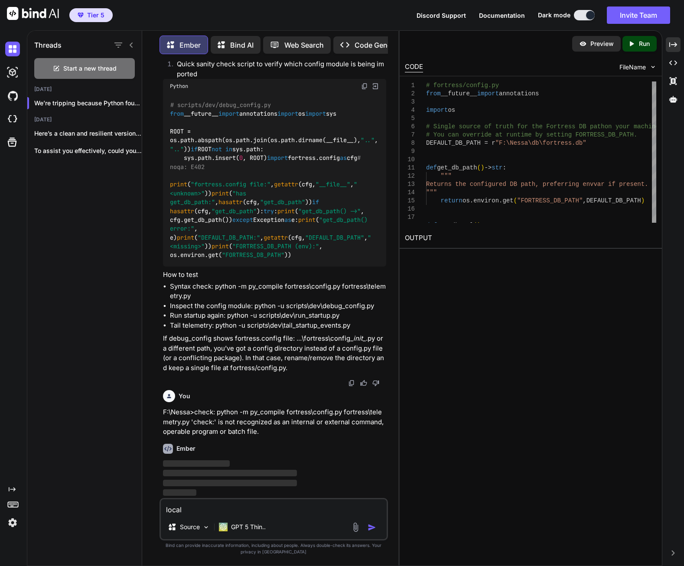
scroll to position [47247, 0]
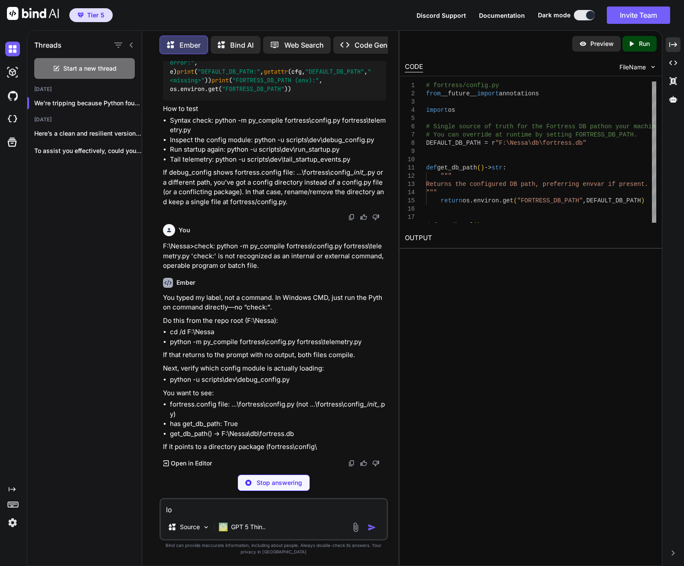
type textarea "l"
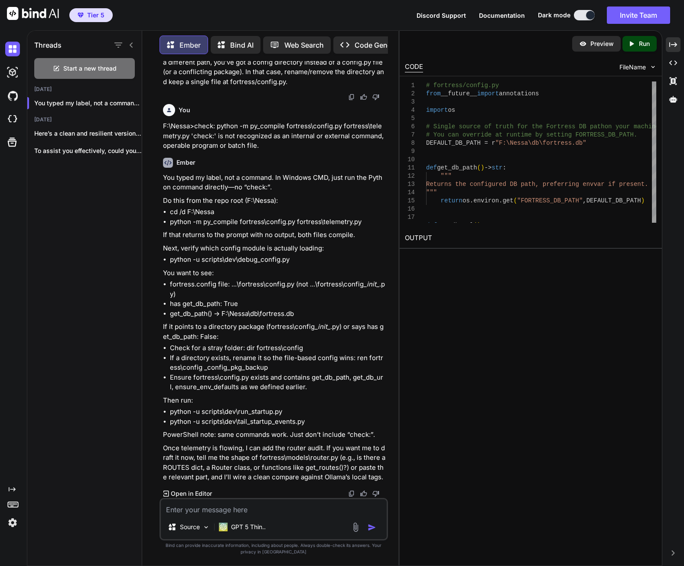
scroll to position [47533, 0]
paste textarea "F:\Nessa>python -m py_compile fortress\config.py fortress\telemetry.py File "fo…"
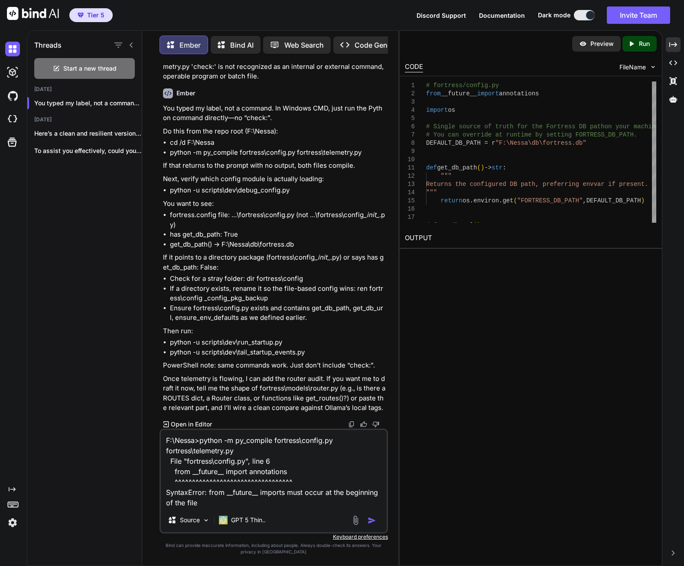
type textarea "F:\Nessa>python -m py_compile fortress\config.py fortress\telemetry.py File "fo…"
click at [373, 521] on img "button" at bounding box center [372, 520] width 9 height 9
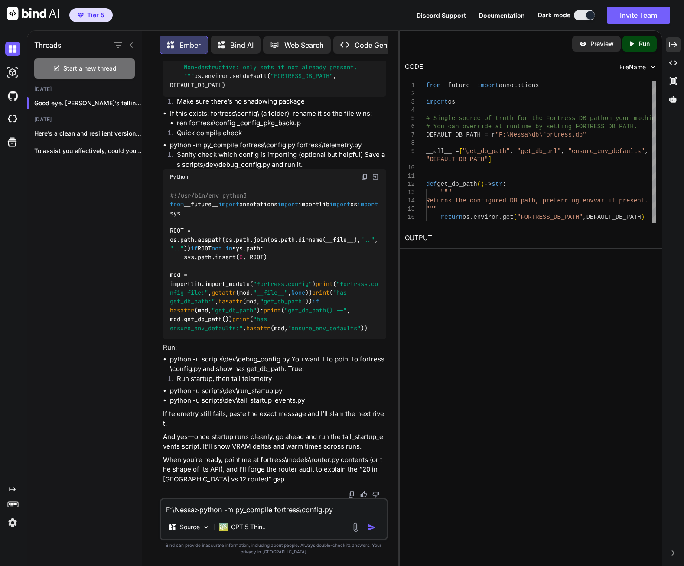
scroll to position [48001, 0]
drag, startPoint x: 169, startPoint y: 390, endPoint x: 361, endPoint y: 392, distance: 191.6
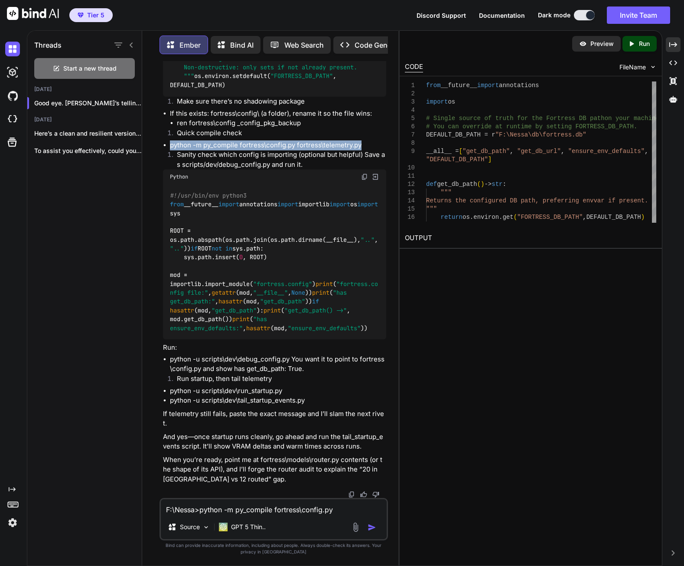
click at [361, 150] on li "python -m py_compile fortress\config.py fortress\telemetry.py" at bounding box center [278, 145] width 216 height 10
drag, startPoint x: 361, startPoint y: 392, endPoint x: 309, endPoint y: 387, distance: 52.3
drag, startPoint x: 218, startPoint y: 366, endPoint x: 270, endPoint y: 369, distance: 51.7
click at [270, 169] on li "Sanity check which config is importing (optional but helpful) Save as scripts/d…" at bounding box center [278, 160] width 216 height 20
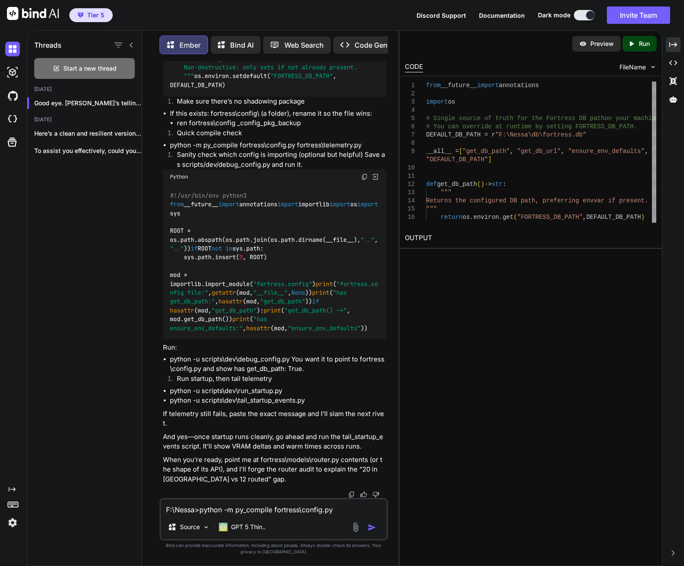
drag, startPoint x: 365, startPoint y: 374, endPoint x: 362, endPoint y: 378, distance: 4.8
click at [362, 184] on div "Python" at bounding box center [274, 176] width 223 height 15
click at [362, 180] on img at bounding box center [364, 176] width 7 height 7
drag, startPoint x: 170, startPoint y: 389, endPoint x: 289, endPoint y: 391, distance: 118.4
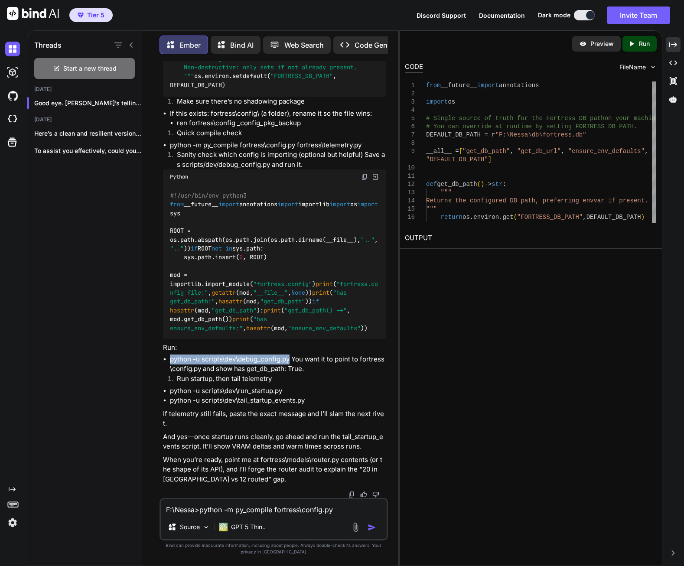
click at [289, 374] on li "python -u scripts\dev\debug_config.py You want it to point to fortress\config.p…" at bounding box center [278, 365] width 216 height 20
drag, startPoint x: 248, startPoint y: 508, endPoint x: 259, endPoint y: 505, distance: 11.1
click at [250, 507] on textarea "F:\Nessa>python -m py_compile fortress\config.py fortress\telemetry.py File "fo…" at bounding box center [274, 507] width 226 height 16
paste textarea "F:\Nessa>python -u scripts\dev\debug_config.py fortress.config file: F:\Nessa\f…"
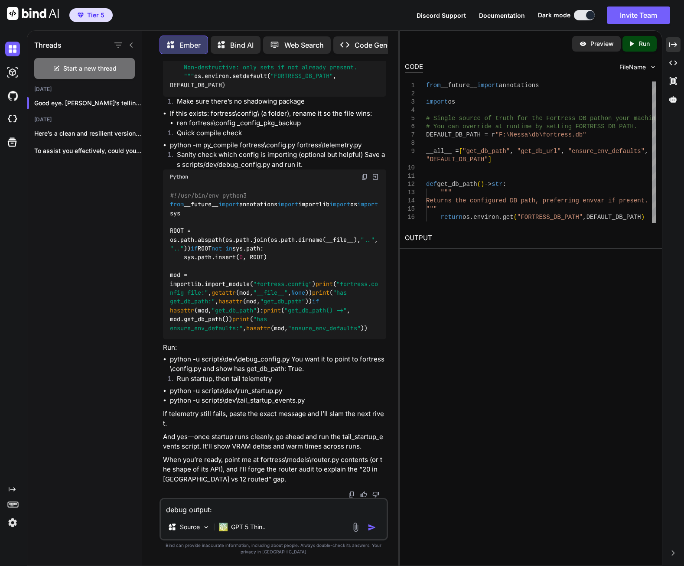
type textarea "debug output: F:\Nessa>python -u scripts\dev\debug_config.py fortress.config fi…"
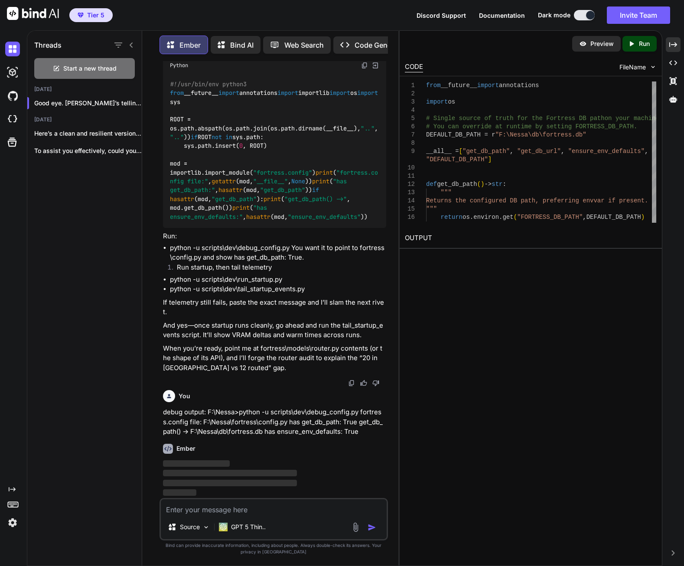
scroll to position [48618, 0]
drag, startPoint x: 176, startPoint y: 267, endPoint x: 275, endPoint y: 270, distance: 98.9
click at [275, 270] on li "Run startup, then tail telemetry" at bounding box center [278, 269] width 216 height 12
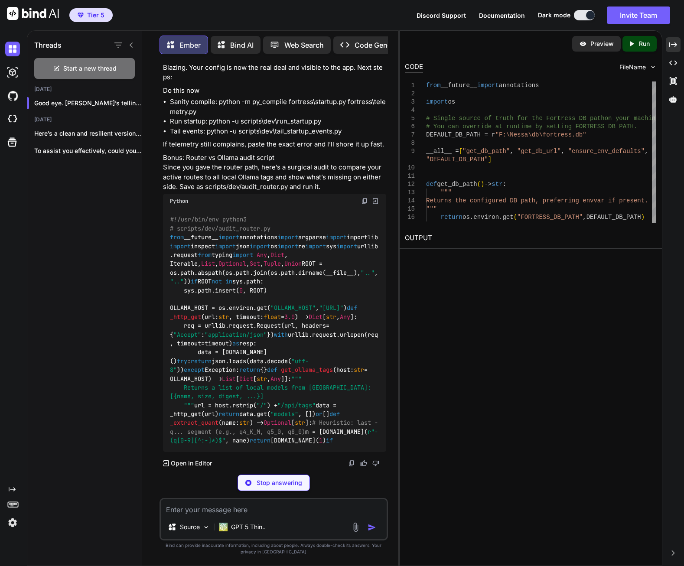
drag, startPoint x: 171, startPoint y: 280, endPoint x: 282, endPoint y: 280, distance: 111.4
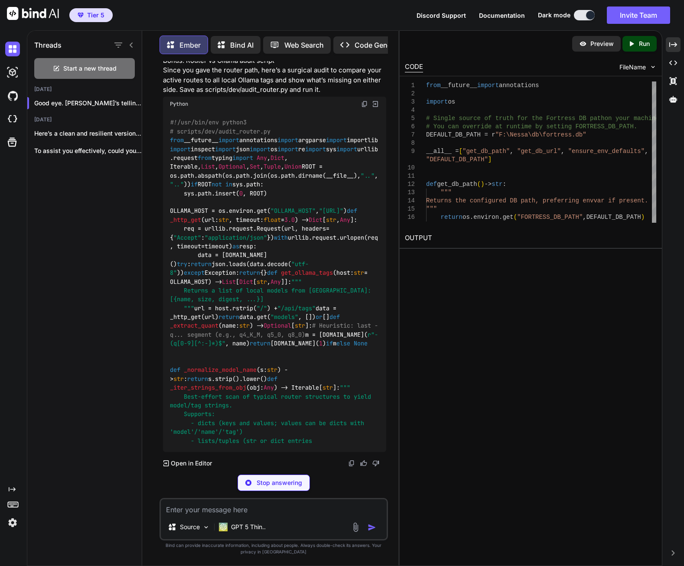
scroll to position [48705, 0]
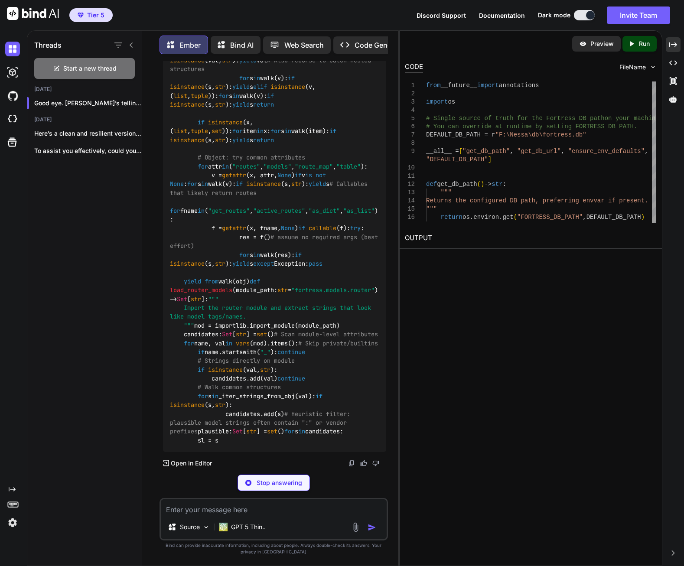
drag, startPoint x: 282, startPoint y: 193, endPoint x: 169, endPoint y: 193, distance: 113.1
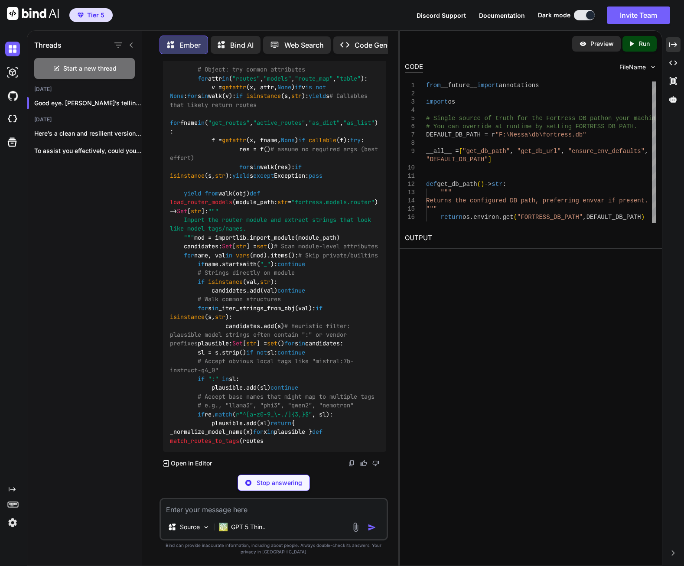
click at [675, 354] on div "Created with Pixso. Created with Pixso. Created with Pixso. Created with Pixso." at bounding box center [673, 301] width 15 height 529
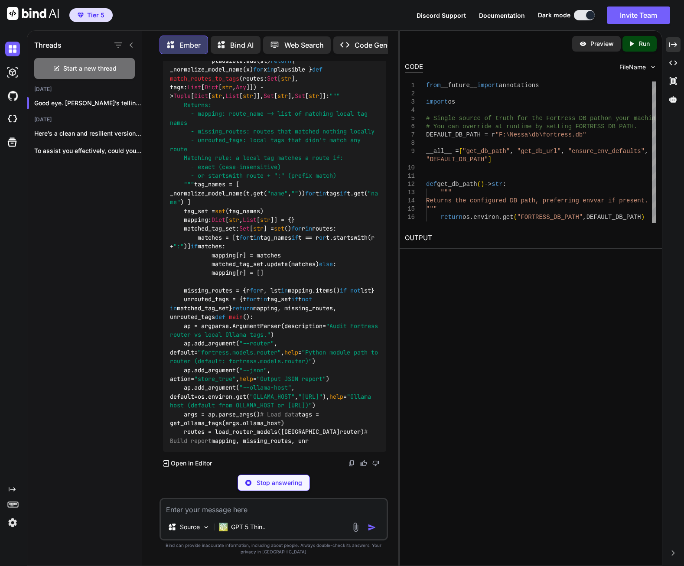
click at [229, 508] on textarea at bounding box center [274, 507] width 226 height 16
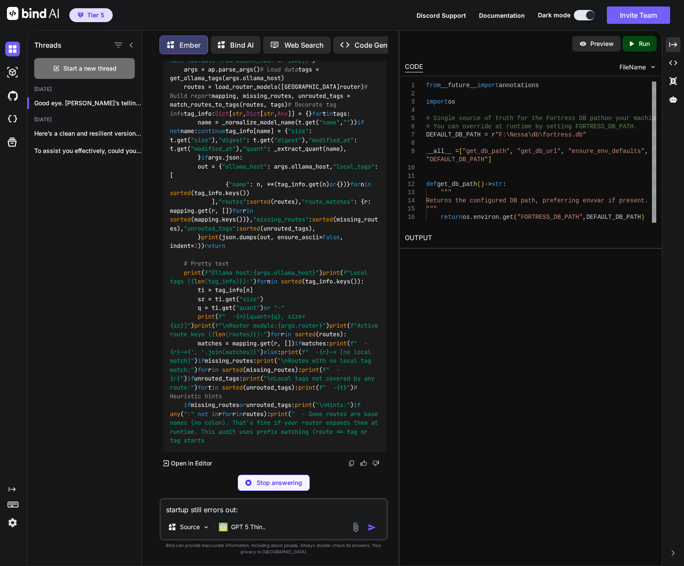
paste textarea "F:\Nessa>python -u scripts\dev\run_startup.py Traceback (most recent call last)…"
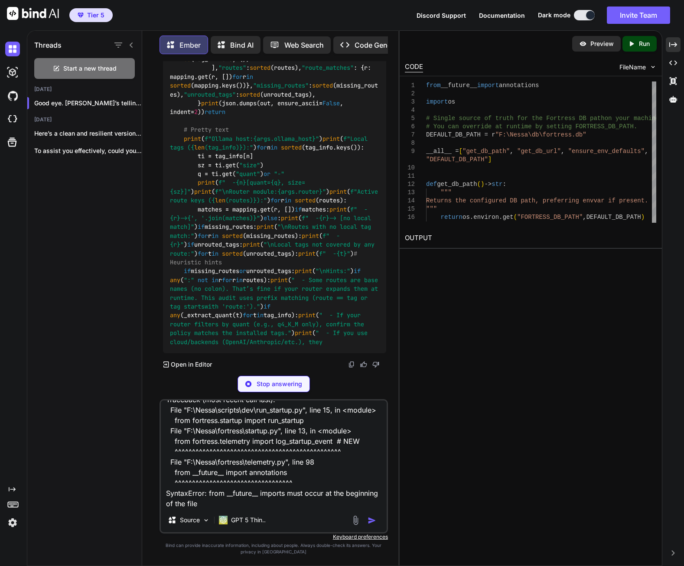
scroll to position [42, 0]
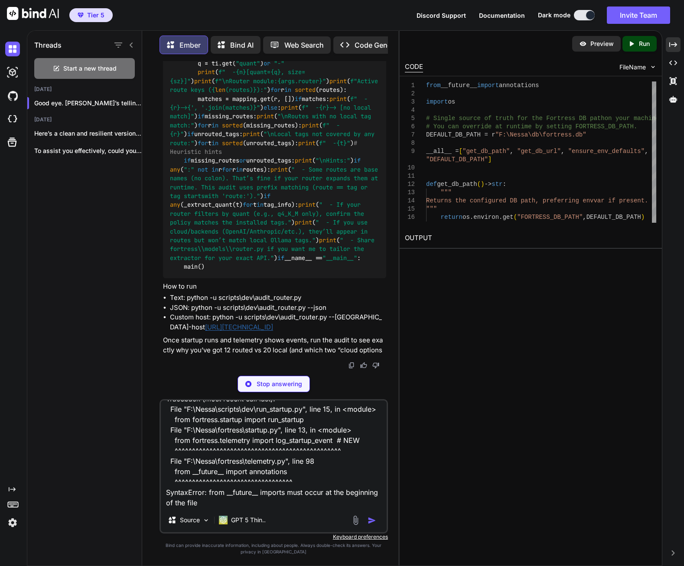
type textarea "startup still errors out: F:\Nessa>python -u scripts\dev\run_startup.py Traceba…"
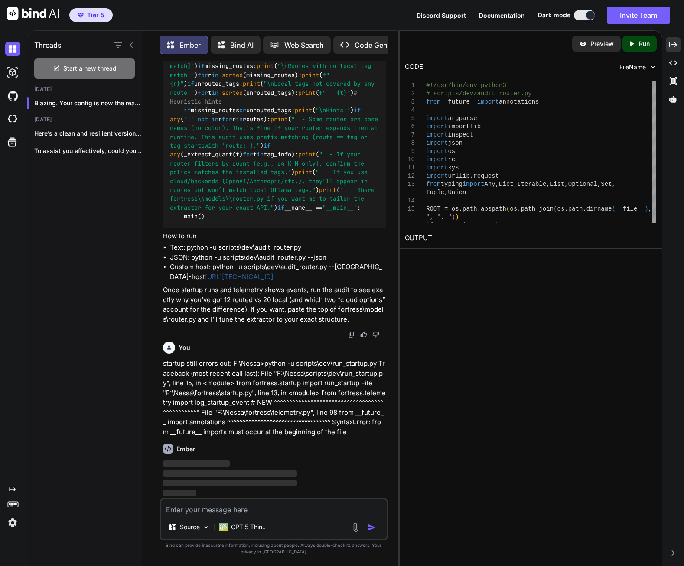
scroll to position [48907, 0]
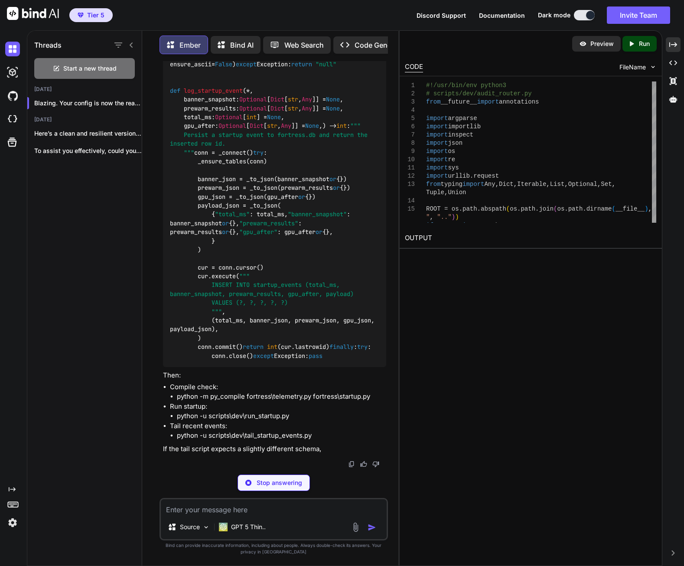
scroll to position [51941, 0]
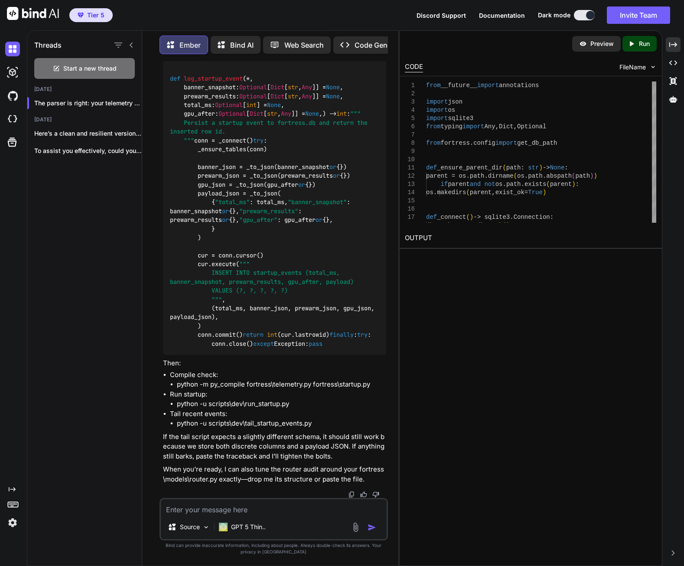
drag, startPoint x: 187, startPoint y: 162, endPoint x: 309, endPoint y: 165, distance: 122.3
click at [260, 507] on textarea at bounding box center [274, 507] width 226 height 16
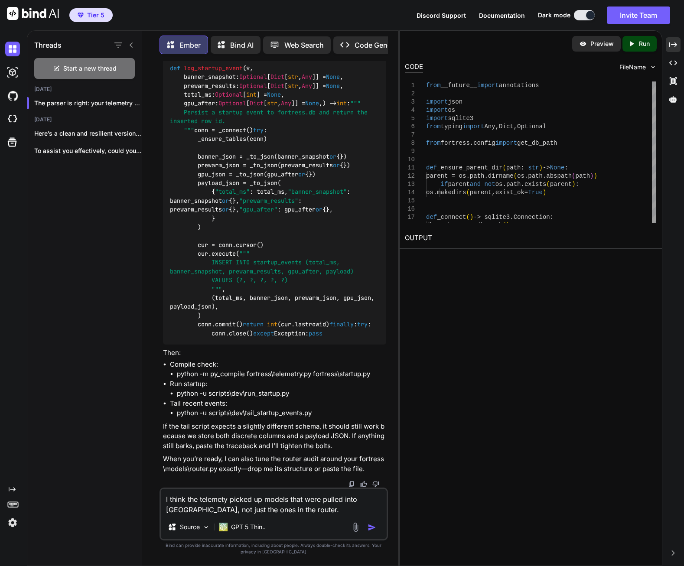
scroll to position [53024, 0]
click at [310, 510] on textarea "I think the telemety picked up models that were pulled into [GEOGRAPHIC_DATA], …" at bounding box center [274, 502] width 226 height 26
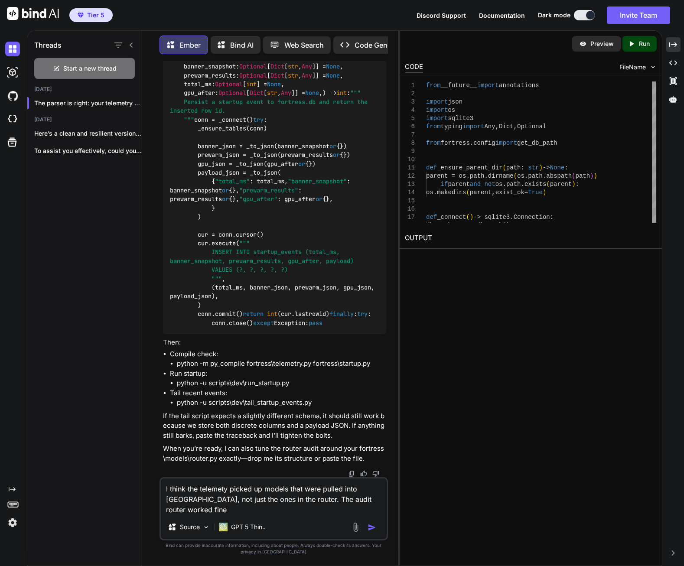
type textarea "I think the telemety picked up models that were pulled into [GEOGRAPHIC_DATA], …"
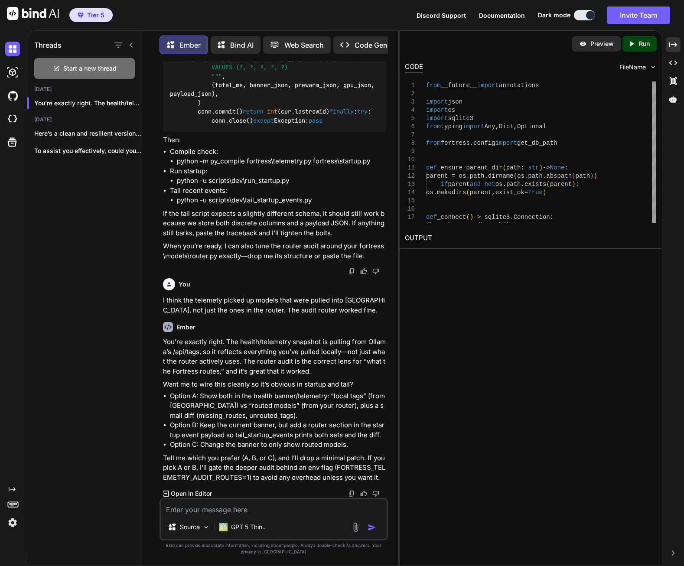
scroll to position [53236, 0]
click at [249, 514] on textarea at bounding box center [274, 507] width 226 height 16
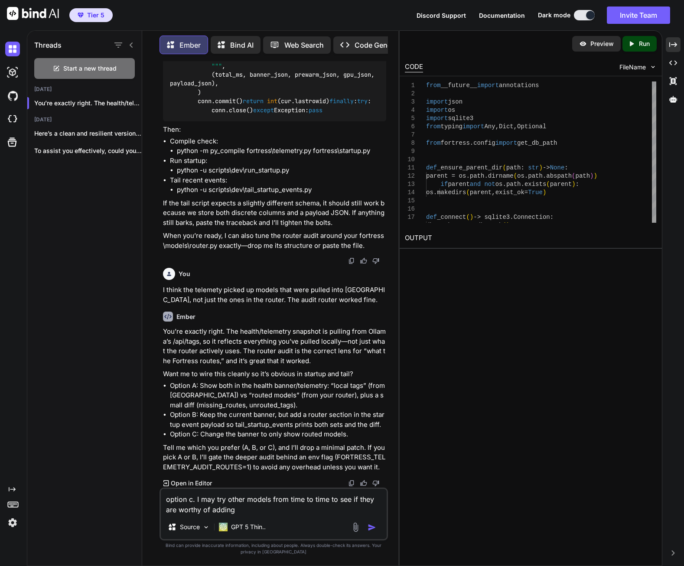
type textarea "option c. I may try other models from time to time to see if they are worthy of…"
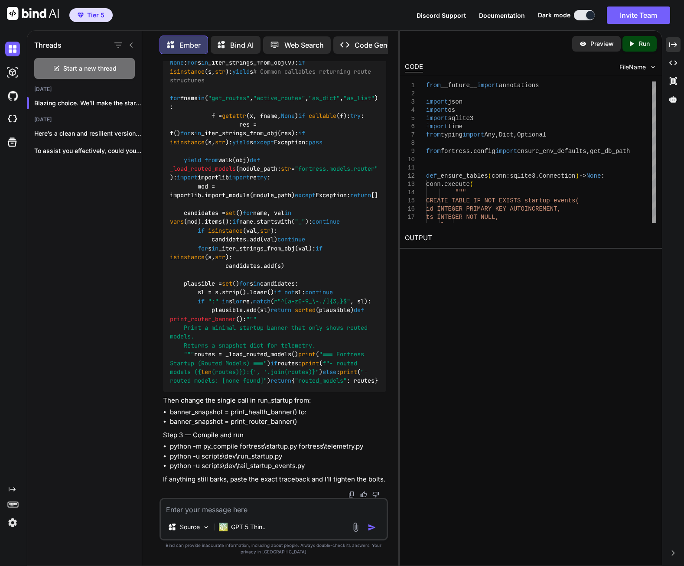
scroll to position [53641, 0]
drag, startPoint x: 170, startPoint y: 213, endPoint x: 252, endPoint y: 318, distance: 133.2
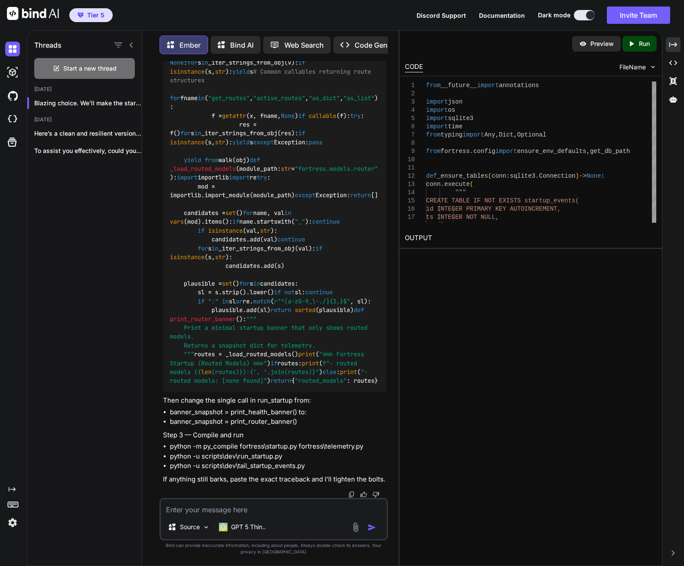
scroll to position [54258, 0]
drag, startPoint x: 170, startPoint y: 71, endPoint x: 289, endPoint y: 260, distance: 223.6
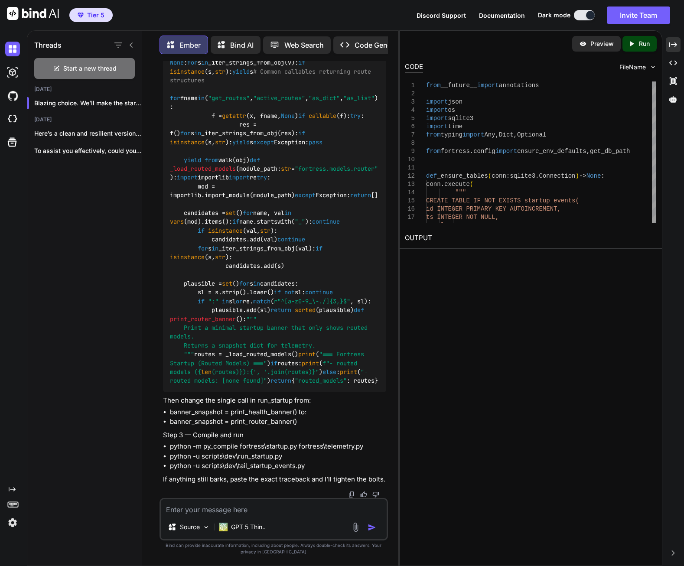
scroll to position [55221, 0]
drag, startPoint x: 170, startPoint y: 420, endPoint x: 303, endPoint y: 426, distance: 132.7
click at [303, 426] on li "banner_snapshot = print_router_banner()" at bounding box center [278, 422] width 216 height 10
drag, startPoint x: 170, startPoint y: 449, endPoint x: 363, endPoint y: 448, distance: 192.9
click at [363, 448] on li "python -m py_compile fortress\startup.py fortress\telemetry.py" at bounding box center [278, 447] width 216 height 10
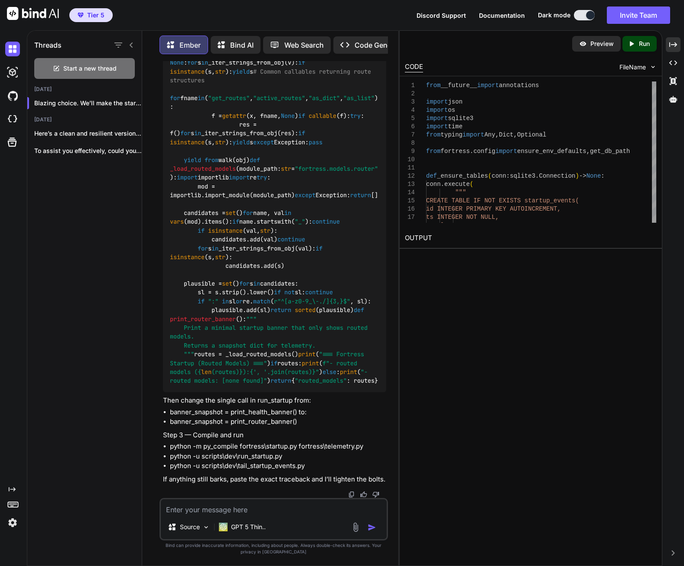
click at [251, 500] on textarea at bounding box center [274, 507] width 226 height 16
paste textarea "F:\Nessa>python -m py_compile fortress\config.py fortress\telemetry.py File "fo…"
type textarea "on first compile: F:\Nessa>python -m py_compile fortress\config.py fortress\tel…"
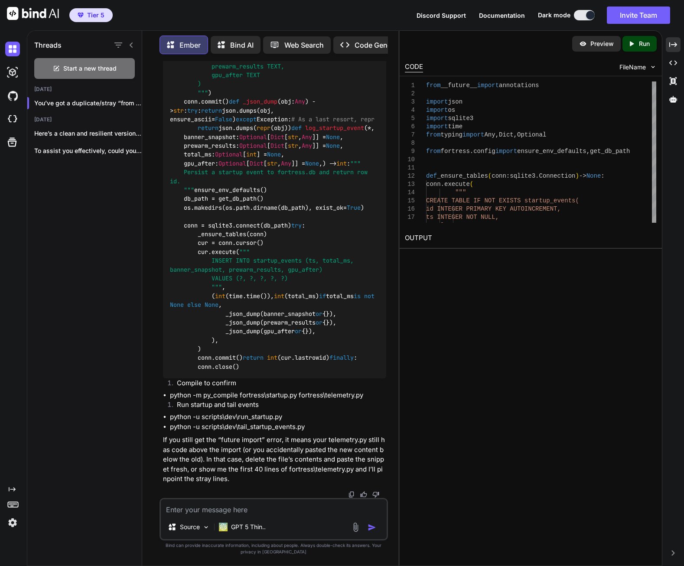
scroll to position [55631, 0]
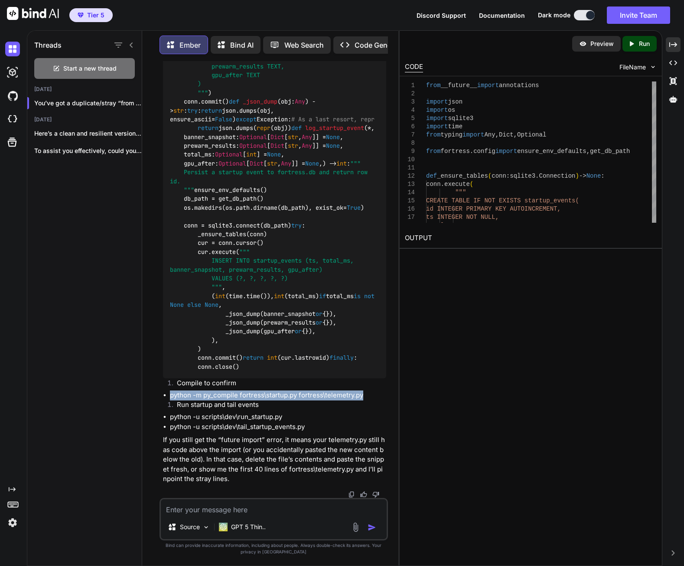
drag, startPoint x: 170, startPoint y: 395, endPoint x: 361, endPoint y: 396, distance: 191.1
click at [361, 396] on li "python -m py_compile fortress\startup.py fortress\telemetry.py" at bounding box center [278, 396] width 216 height 10
drag, startPoint x: 361, startPoint y: 396, endPoint x: 335, endPoint y: 398, distance: 26.5
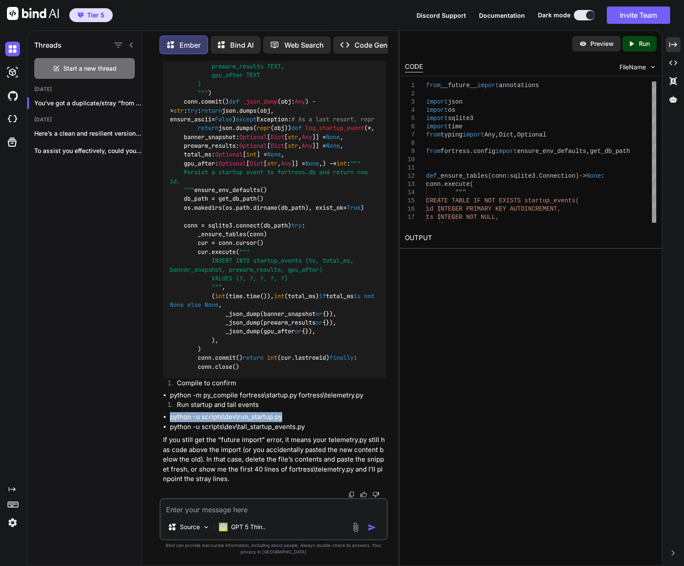
drag, startPoint x: 170, startPoint y: 417, endPoint x: 291, endPoint y: 421, distance: 121.0
click at [291, 421] on li "python -u scripts\dev\run_startup.py" at bounding box center [278, 417] width 216 height 10
drag, startPoint x: 291, startPoint y: 421, endPoint x: 253, endPoint y: 419, distance: 38.2
click at [276, 503] on textarea at bounding box center [274, 507] width 226 height 16
paste textarea "F:\Nessa>python -u scripts\dev\run_startup.py Traceback (most recent call last)…"
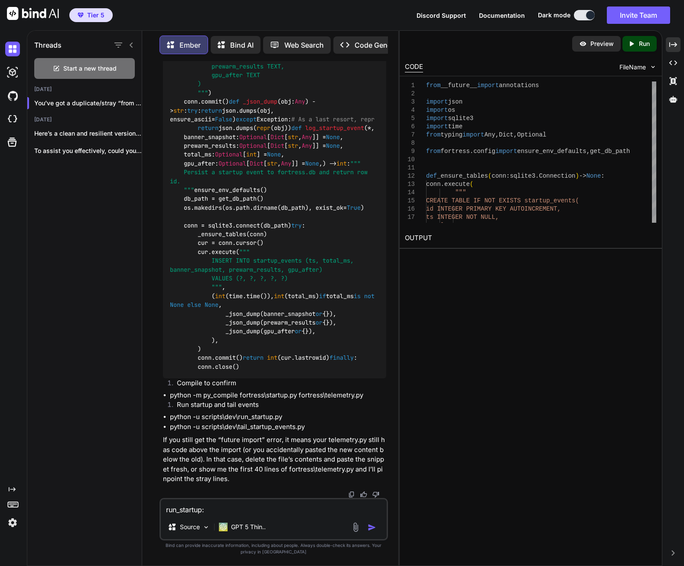
type textarea "run_startup: F:\Nessa>python -u scripts\dev\run_startup.py Traceback (most rece…"
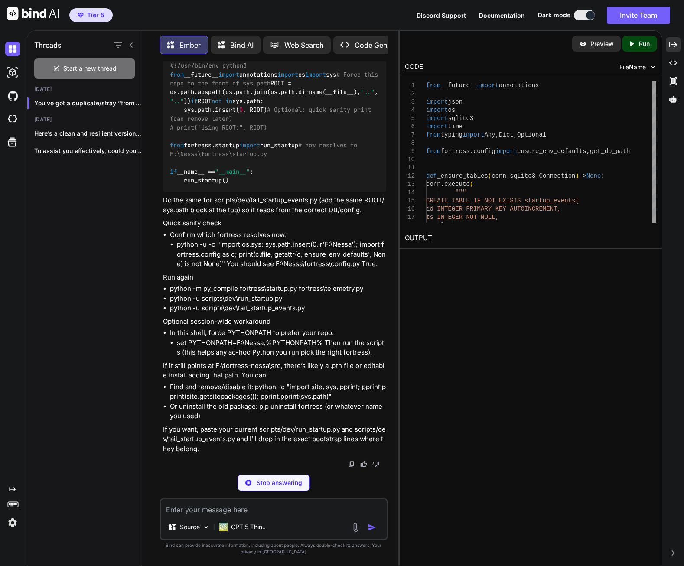
scroll to position [56735, 0]
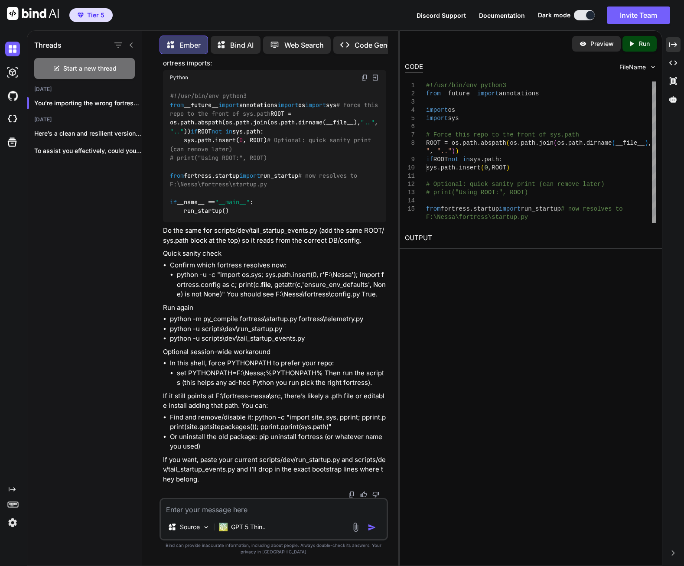
click at [365, 81] on img at bounding box center [364, 77] width 7 height 7
click at [258, 513] on textarea at bounding box center [274, 507] width 226 height 16
type textarea "in your new run_startup are you removing the def main()?"
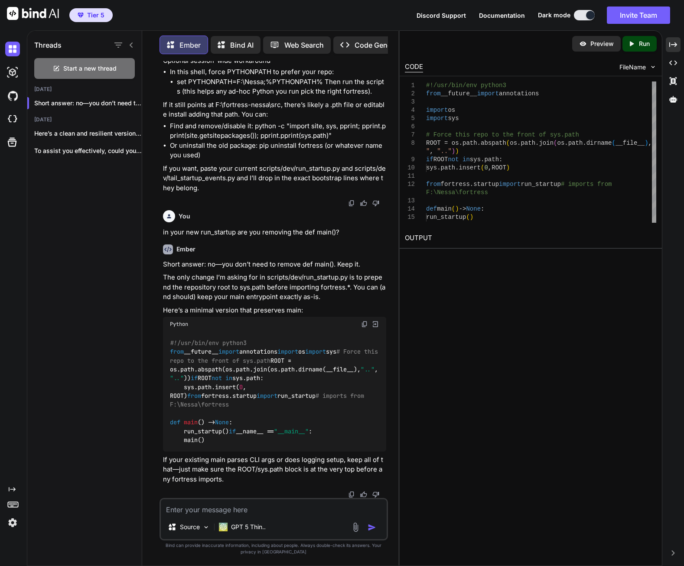
scroll to position [57289, 0]
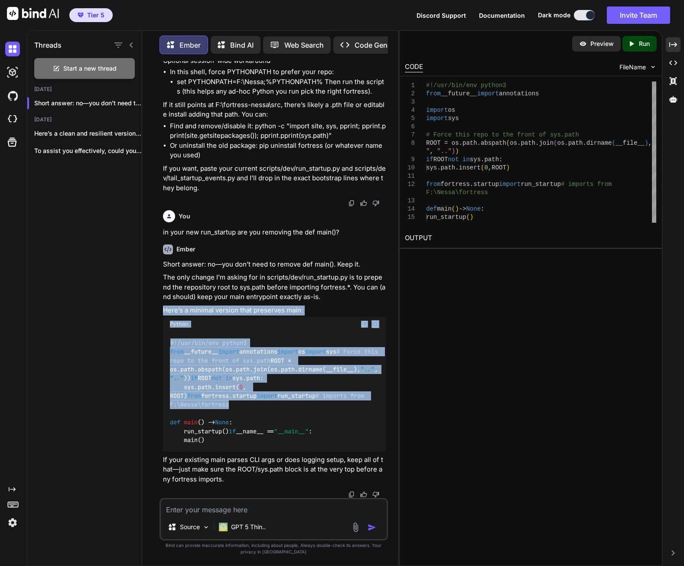
drag, startPoint x: 249, startPoint y: 387, endPoint x: 158, endPoint y: 237, distance: 176.2
click at [158, 236] on div "You good to go [PERSON_NAME] accepted. Glad we’re green. I’ll stand by. When yo…" at bounding box center [273, 313] width 249 height 505
click at [251, 347] on div "#!/usr/bin/env python3 from __future__ import annotations import os import sys …" at bounding box center [274, 392] width 223 height 120
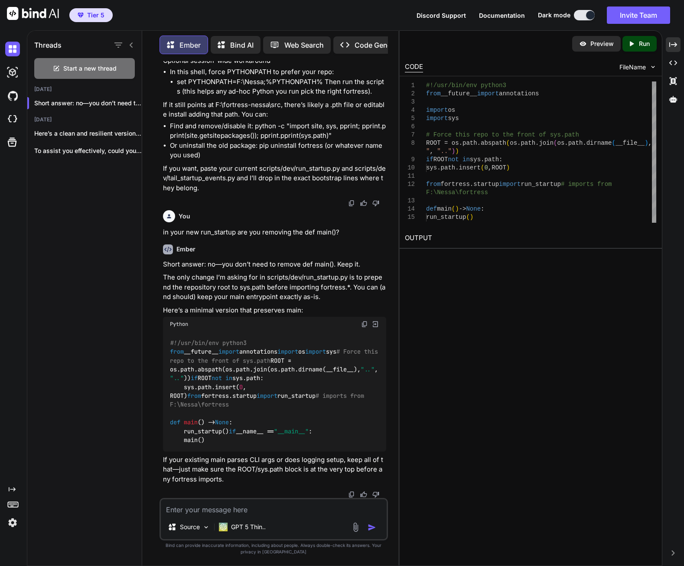
click at [251, 392] on div "#!/usr/bin/env python3 from __future__ import annotations import os import sys …" at bounding box center [274, 392] width 223 height 120
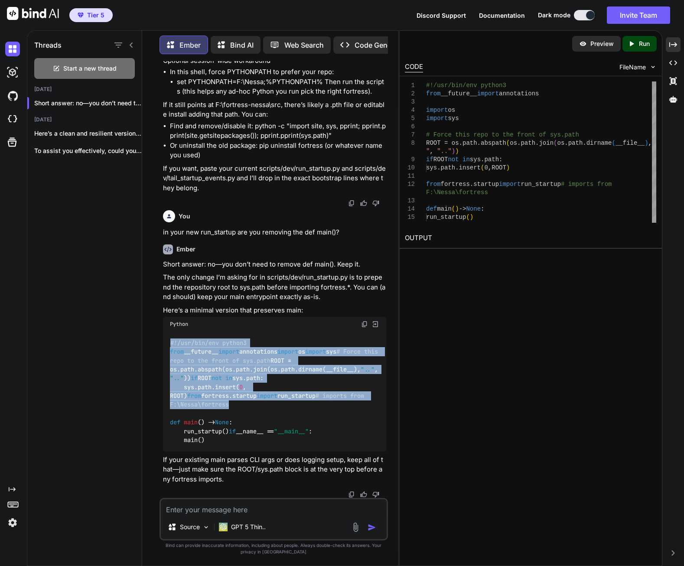
drag, startPoint x: 244, startPoint y: 384, endPoint x: 169, endPoint y: 262, distance: 142.2
click at [169, 332] on div "#!/usr/bin/env python3 from __future__ import annotations import os import sys …" at bounding box center [274, 392] width 223 height 120
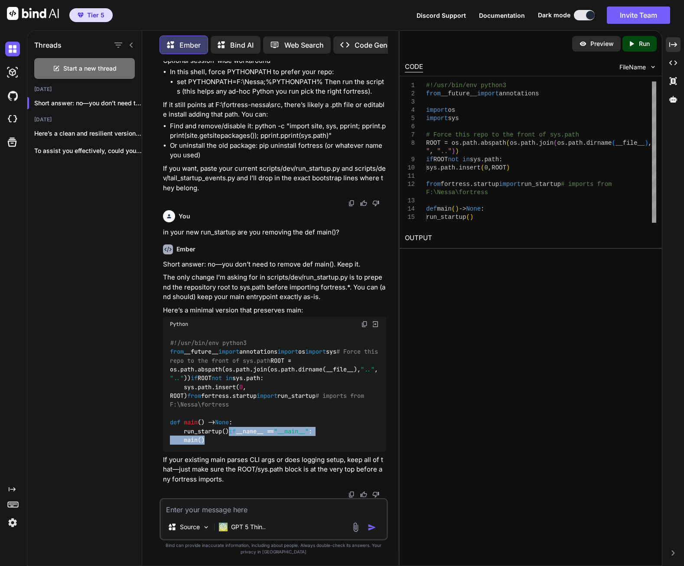
drag, startPoint x: 214, startPoint y: 438, endPoint x: 163, endPoint y: 430, distance: 51.7
click at [163, 430] on div "#!/usr/bin/env python3 from __future__ import annotations import os import sys …" at bounding box center [274, 392] width 223 height 120
drag, startPoint x: 296, startPoint y: 462, endPoint x: 300, endPoint y: 453, distance: 9.5
click at [300, 454] on div "Short answer: no—you don’t need to remove def main(). Keep it. The only change …" at bounding box center [274, 372] width 223 height 225
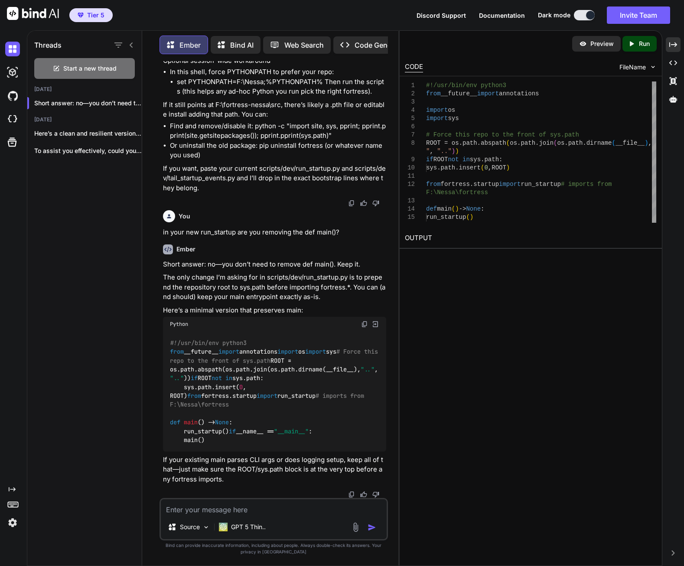
drag, startPoint x: 178, startPoint y: 296, endPoint x: 378, endPoint y: 315, distance: 201.1
drag, startPoint x: 291, startPoint y: 303, endPoint x: 166, endPoint y: 306, distance: 124.9
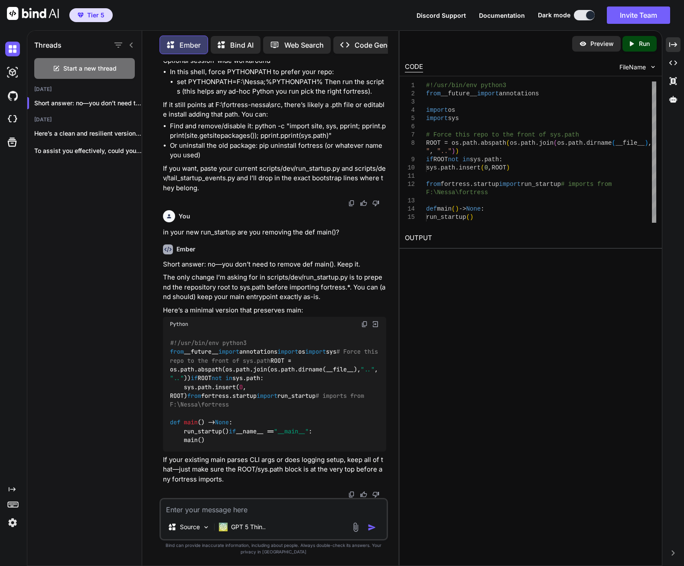
scroll to position [57029, 0]
drag, startPoint x: 177, startPoint y: 164, endPoint x: 225, endPoint y: 183, distance: 51.2
click at [231, 510] on textarea at bounding box center [274, 507] width 226 height 16
drag, startPoint x: 231, startPoint y: 510, endPoint x: 221, endPoint y: 505, distance: 10.9
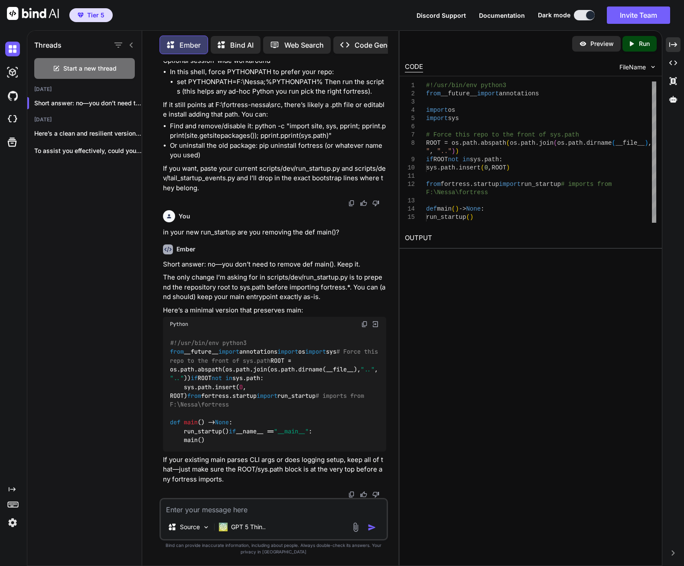
click at [221, 505] on textarea at bounding box center [274, 507] width 226 height 16
paste textarea "F:\Nessa>python -u -c "import os,sys; sys.path.insert(0, r'F:\Nessa'); import f…"
type textarea "F:\Nessa>python -u -c "import os,sys; sys.path.insert(0, r'F:\Nessa'); import f…"
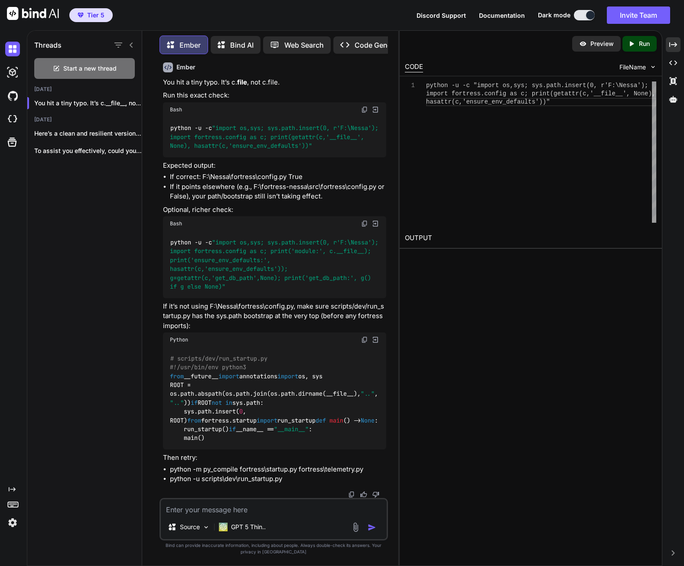
scroll to position [57583, 0]
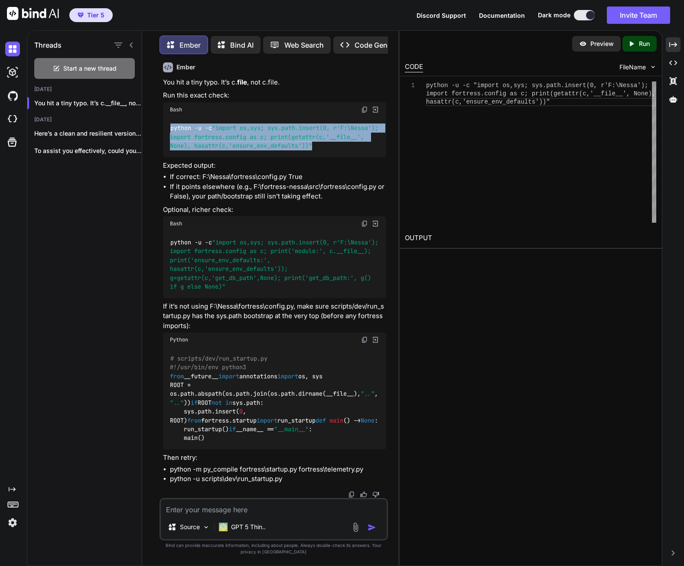
drag, startPoint x: 170, startPoint y: 337, endPoint x: 311, endPoint y: 368, distance: 144.1
click at [311, 157] on div "python -u -c "import os,sys; sys.path.insert(0, r'F:\Nessa'); import fortress.c…" at bounding box center [274, 137] width 223 height 40
drag, startPoint x: 292, startPoint y: 361, endPoint x: 297, endPoint y: 361, distance: 5.2
click at [292, 157] on div "python -u -c "import os,sys; sys.path.insert(0, r'F:\Nessa'); import fortress.c…" at bounding box center [274, 137] width 223 height 40
drag, startPoint x: 305, startPoint y: 362, endPoint x: 171, endPoint y: 337, distance: 136.2
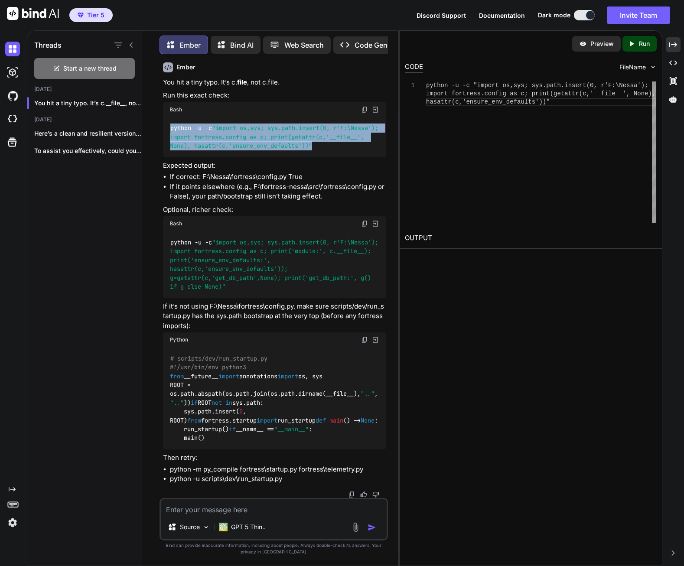
click at [171, 157] on div "python -u -c "import os,sys; sys.path.insert(0, r'F:\Nessa'); import fortress.c…" at bounding box center [274, 137] width 223 height 40
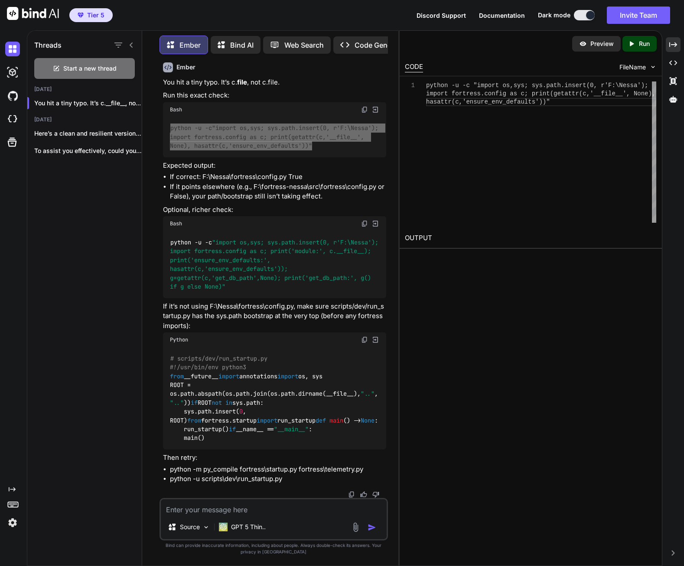
scroll to position [57713, 0]
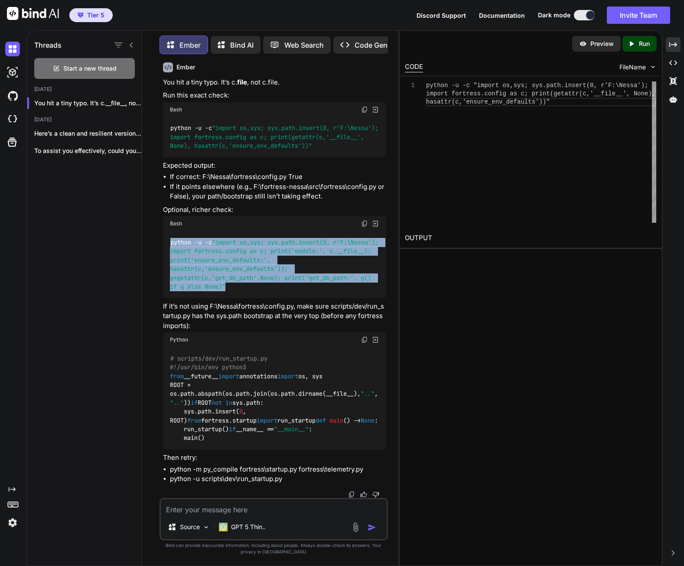
drag, startPoint x: 171, startPoint y: 329, endPoint x: 238, endPoint y: 374, distance: 80.9
click at [238, 298] on div "python -u -c "import os,sys; sys.path.insert(0, r'F:\Nessa'); import fortress.c…" at bounding box center [274, 264] width 223 height 67
click at [246, 331] on p "If it’s not using F:\Nessa\fortress\config.py, make sure scripts/dev/run_startu…" at bounding box center [274, 316] width 223 height 29
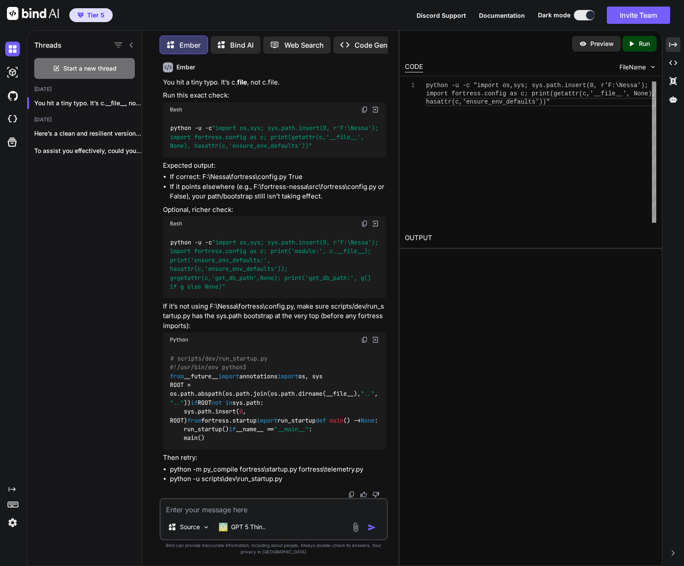
scroll to position [57871, 0]
click at [364, 336] on img at bounding box center [364, 339] width 7 height 7
click at [183, 364] on span "#!/usr/bin/env python3" at bounding box center [208, 368] width 76 height 8
drag, startPoint x: 171, startPoint y: 289, endPoint x: 337, endPoint y: 392, distance: 195.7
click at [337, 392] on div "# scripts/dev/run_startup.py #!/usr/bin/env python3 from __future__ import anno…" at bounding box center [274, 398] width 223 height 102
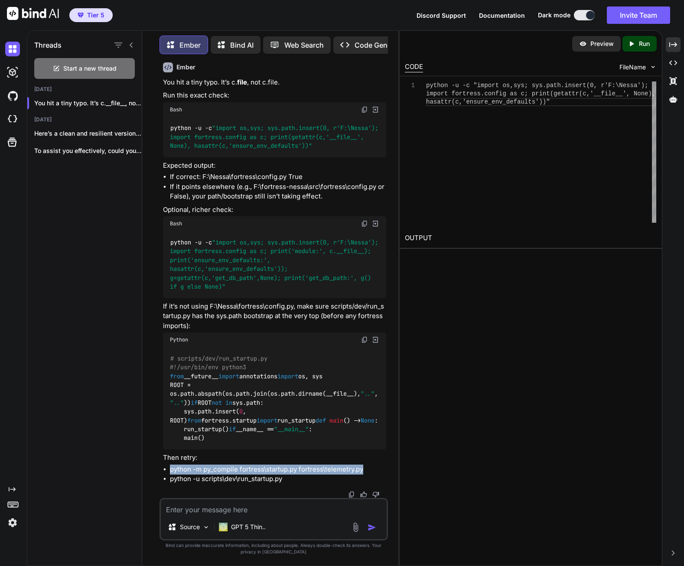
drag, startPoint x: 170, startPoint y: 470, endPoint x: 371, endPoint y: 470, distance: 200.7
click at [370, 470] on li "python -m py_compile fortress\startup.py fortress\telemetry.py" at bounding box center [278, 470] width 216 height 10
drag, startPoint x: 171, startPoint y: 479, endPoint x: 295, endPoint y: 480, distance: 124.4
click at [295, 480] on li "python -u scripts\dev\run_startup.py" at bounding box center [278, 479] width 216 height 10
drag, startPoint x: 247, startPoint y: 508, endPoint x: 254, endPoint y: 507, distance: 7.1
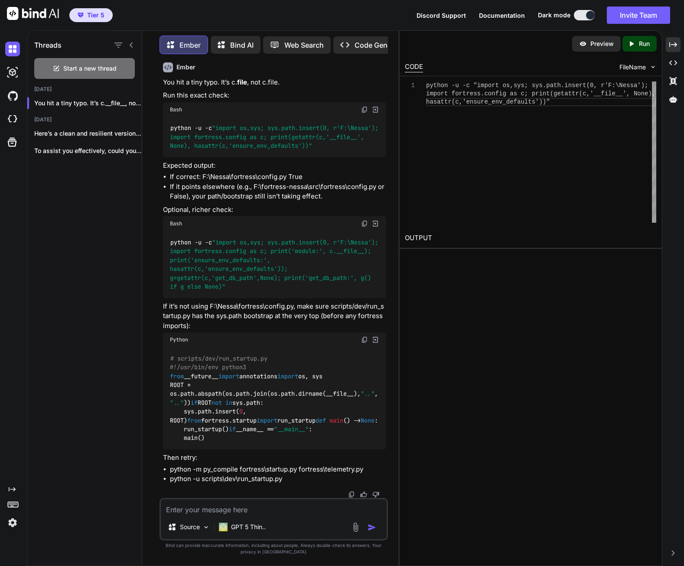
click at [248, 508] on textarea at bounding box center [274, 507] width 226 height 16
click at [338, 512] on textarea "telemetry returned nothing. run_startup returned:" at bounding box center [274, 507] width 226 height 16
paste textarea "F:\Nessa>python -u scripts\dev\run_startup.py Traceback (most recent call last)…"
type textarea "telemetry returned nothing. run_startup returned: F:\Nessa>python -u scripts\de…"
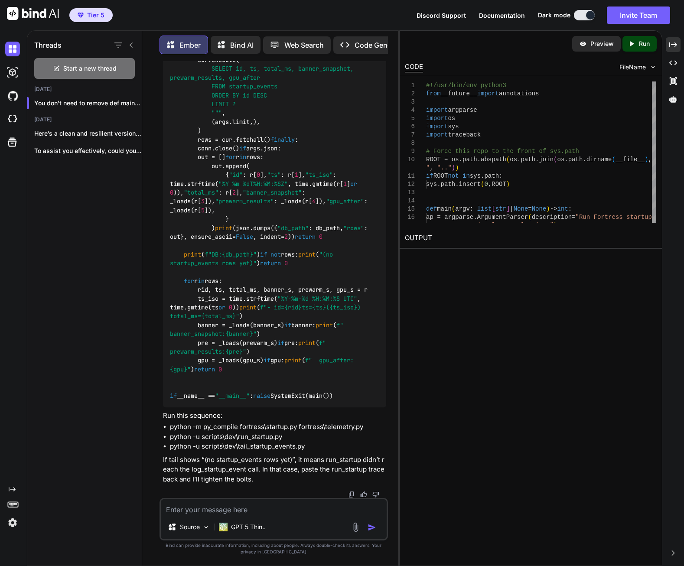
scroll to position [58271, 0]
click at [281, 501] on textarea at bounding box center [274, 507] width 226 height 16
paste textarea "F:\Nessa>python -u scripts\dev\run_startup.py === Fortress Startup (Routed Mode…"
type textarea "ok got this: F:\Nessa>python -u scripts\dev\run_startup.py === Fortress Startup…"
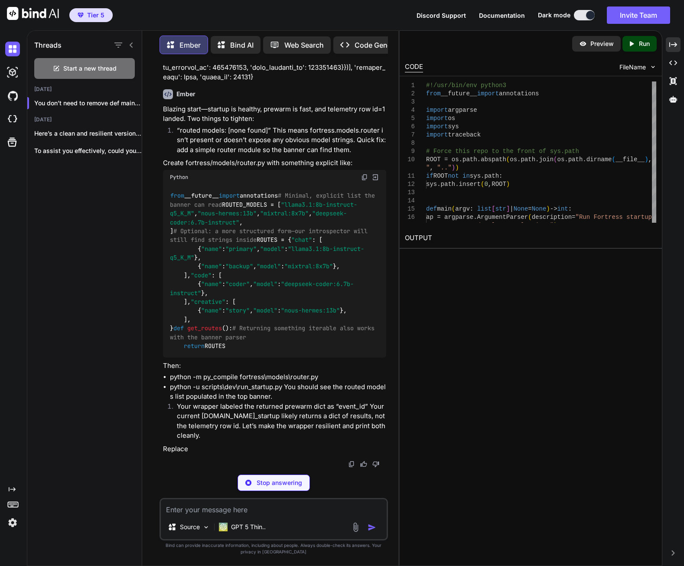
scroll to position [60237, 0]
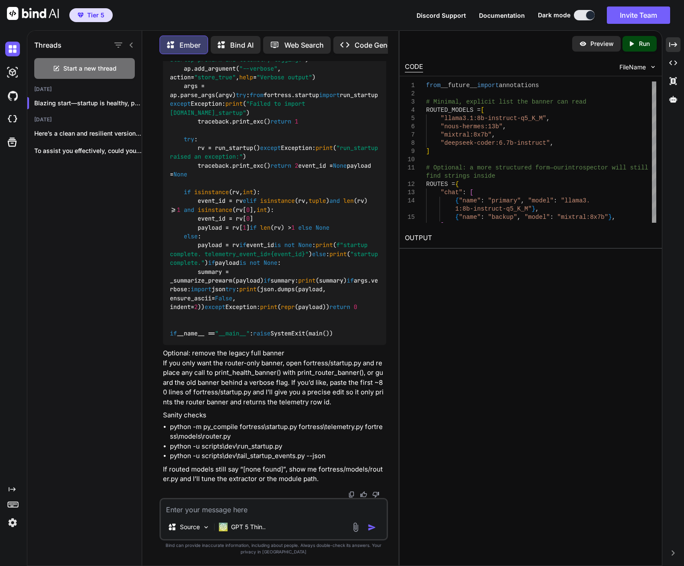
drag, startPoint x: 187, startPoint y: 472, endPoint x: 150, endPoint y: 254, distance: 221.1
click at [150, 254] on div "You good to go [PERSON_NAME] accepted. Glad we’re green. I’ll stand by. When yo…" at bounding box center [273, 313] width 249 height 505
drag, startPoint x: 241, startPoint y: 340, endPoint x: 159, endPoint y: 315, distance: 85.7
click at [159, 315] on div "You good to go [PERSON_NAME] accepted. Glad we’re green. I’ll stand by. When yo…" at bounding box center [273, 313] width 228 height 505
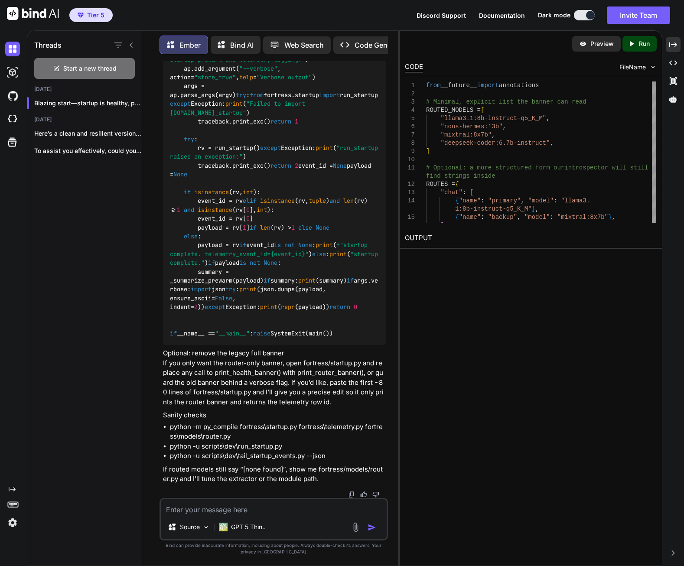
scroll to position [60497, 0]
drag, startPoint x: 169, startPoint y: 284, endPoint x: 320, endPoint y: 283, distance: 151.3
drag, startPoint x: 320, startPoint y: 283, endPoint x: 313, endPoint y: 284, distance: 7.0
drag, startPoint x: 171, startPoint y: 293, endPoint x: 282, endPoint y: 294, distance: 110.5
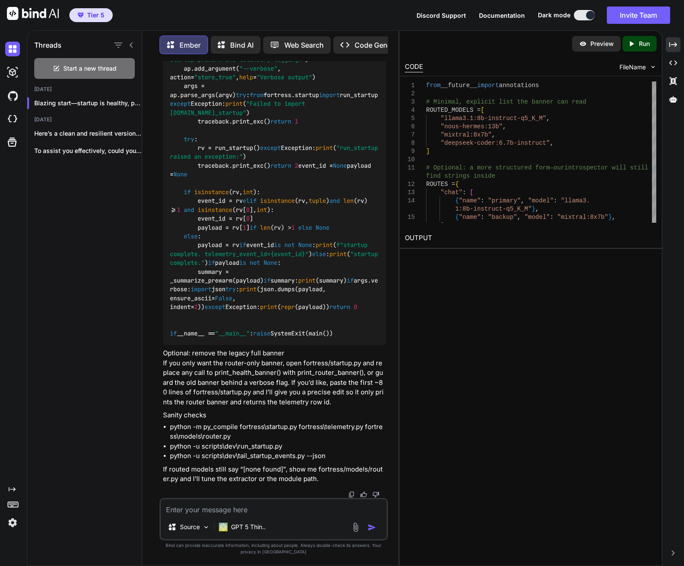
click at [258, 508] on textarea at bounding box center [274, 507] width 226 height 16
paste textarea "=== Fortress Startup (Routed Models) === - routed models (13): backup, chat, co…"
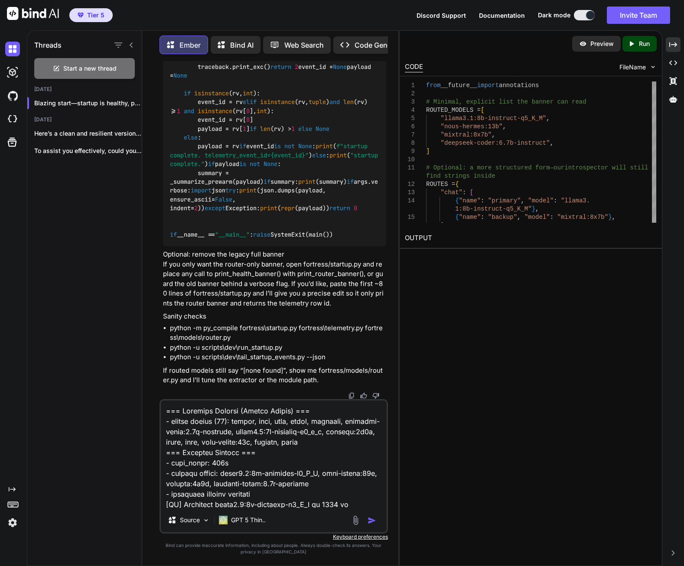
scroll to position [271, 0]
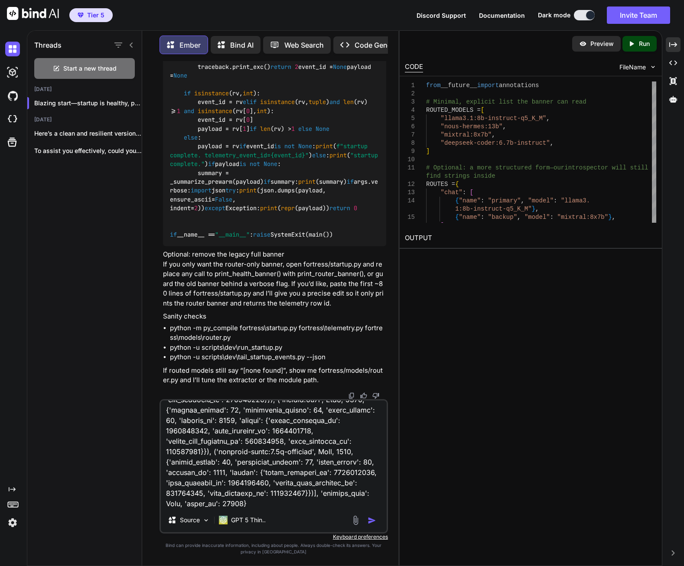
type textarea "=== Fortress Startup (Routed Models) === - routed models (13): backup, chat, co…"
click at [373, 521] on img "button" at bounding box center [372, 520] width 9 height 9
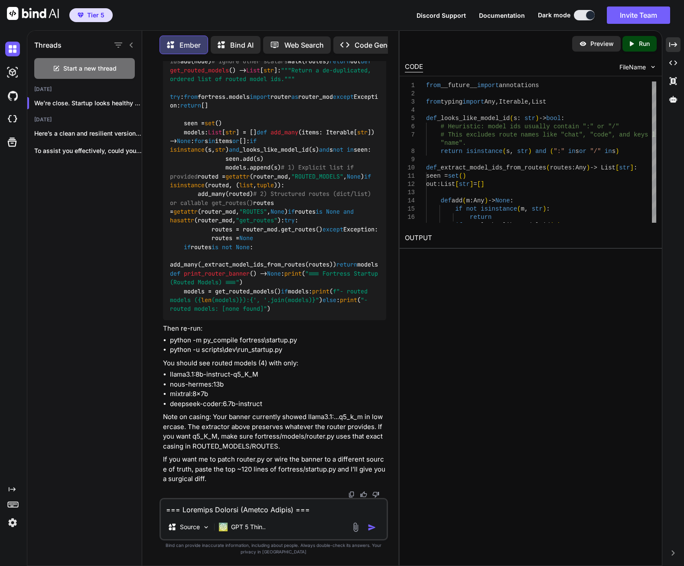
scroll to position [62083, 0]
drag, startPoint x: 364, startPoint y: 150, endPoint x: 358, endPoint y: 166, distance: 17.1
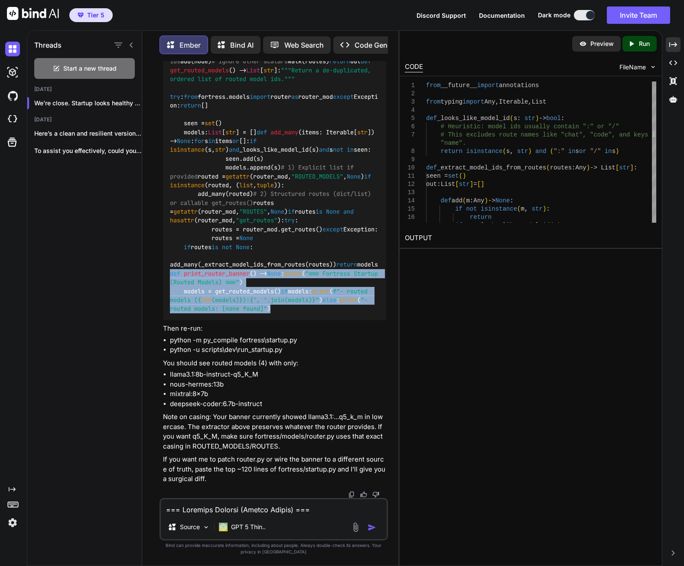
drag, startPoint x: 170, startPoint y: 367, endPoint x: 340, endPoint y: 431, distance: 181.2
click at [340, 320] on div "from __future__ import annotations from typing import Any , Iterable, List def …" at bounding box center [274, 74] width 223 height 491
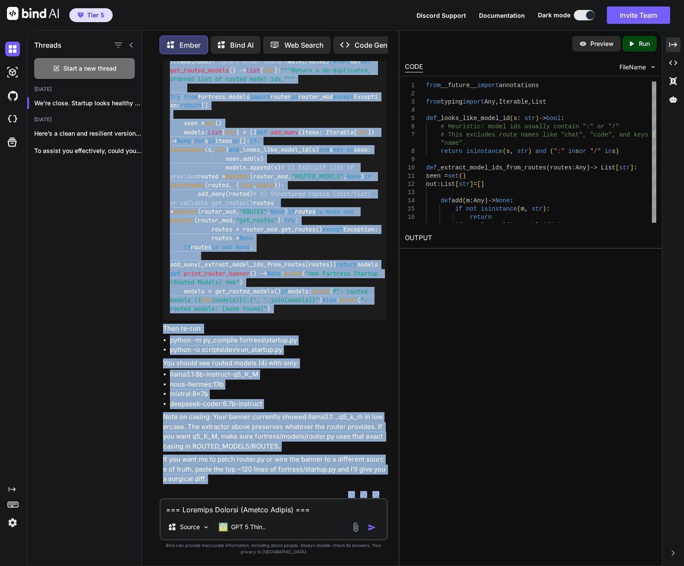
scroll to position [62605, 0]
drag, startPoint x: 171, startPoint y: 206, endPoint x: 233, endPoint y: 350, distance: 157.1
click at [233, 320] on div "from __future__ import annotations from typing import Any , Iterable, List def …" at bounding box center [274, 74] width 223 height 491
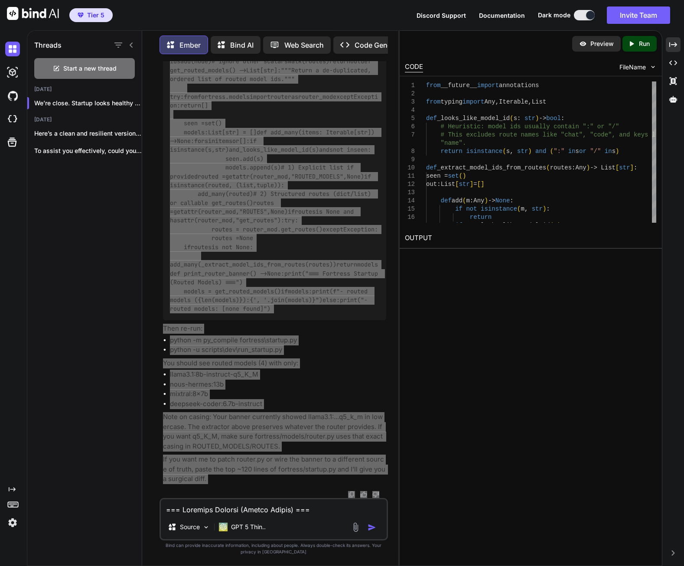
scroll to position [62724, 0]
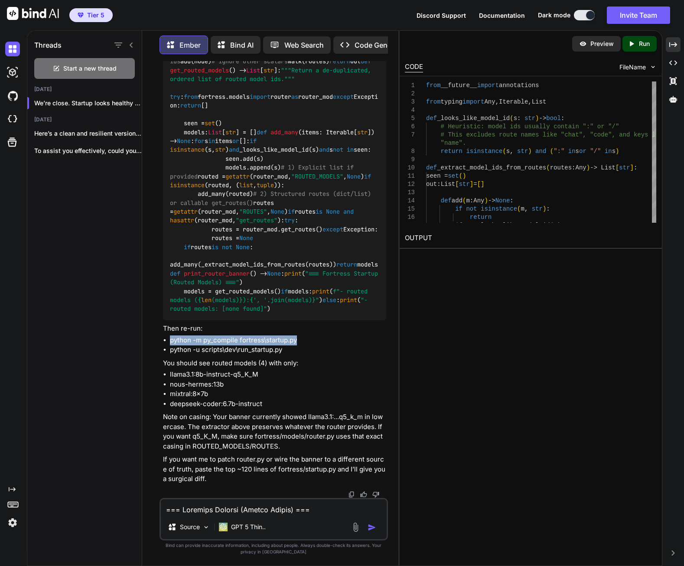
drag, startPoint x: 170, startPoint y: 340, endPoint x: 297, endPoint y: 340, distance: 127.4
click at [297, 340] on li "python -m py_compile fortress\startup.py" at bounding box center [278, 340] width 216 height 10
drag, startPoint x: 170, startPoint y: 350, endPoint x: 292, endPoint y: 352, distance: 121.4
click at [292, 352] on li "python -u scripts\dev\run_startup.py" at bounding box center [278, 350] width 216 height 10
click at [305, 505] on textarea at bounding box center [274, 507] width 226 height 16
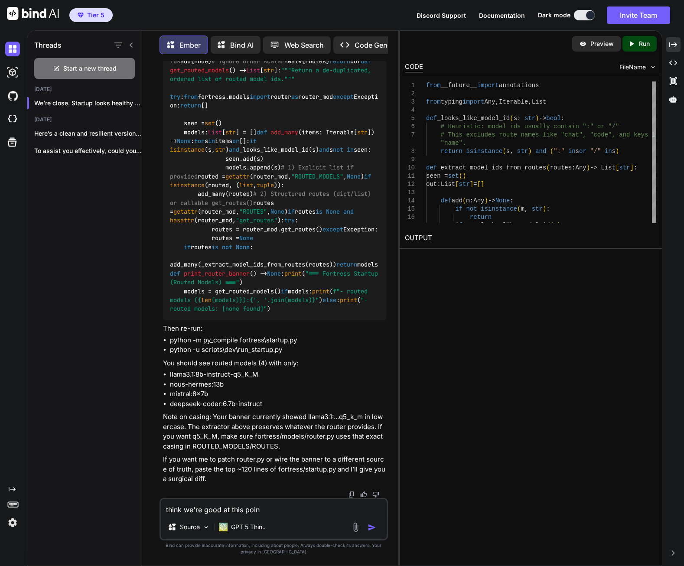
type textarea "think we're good at this point"
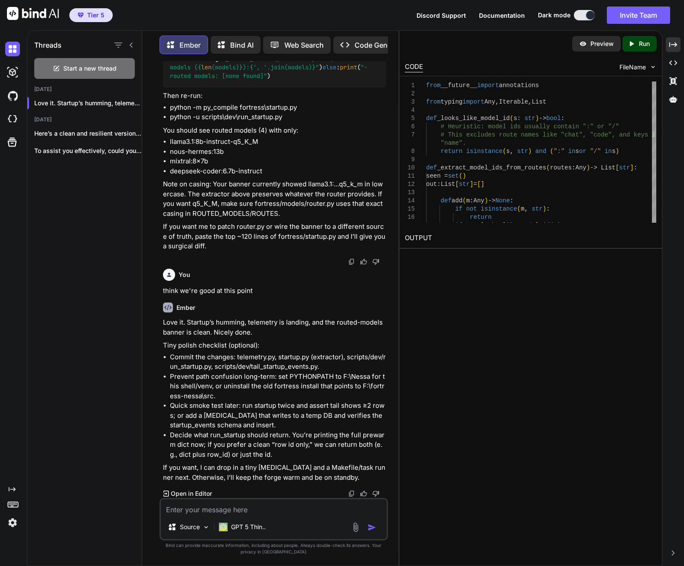
scroll to position [62957, 0]
